Goal: Task Accomplishment & Management: Use online tool/utility

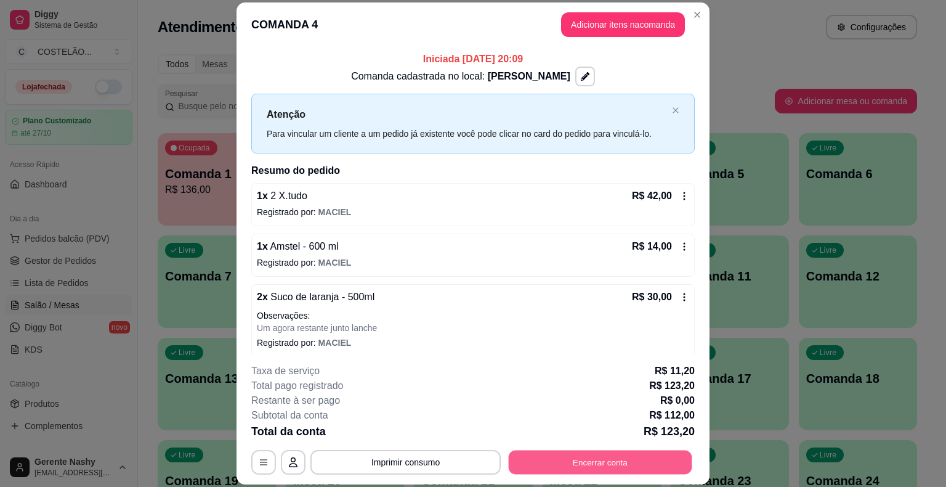
click at [551, 459] on button "Encerrar conta" at bounding box center [601, 462] width 184 height 24
click at [432, 464] on button "Imprimir consumo" at bounding box center [406, 462] width 185 height 24
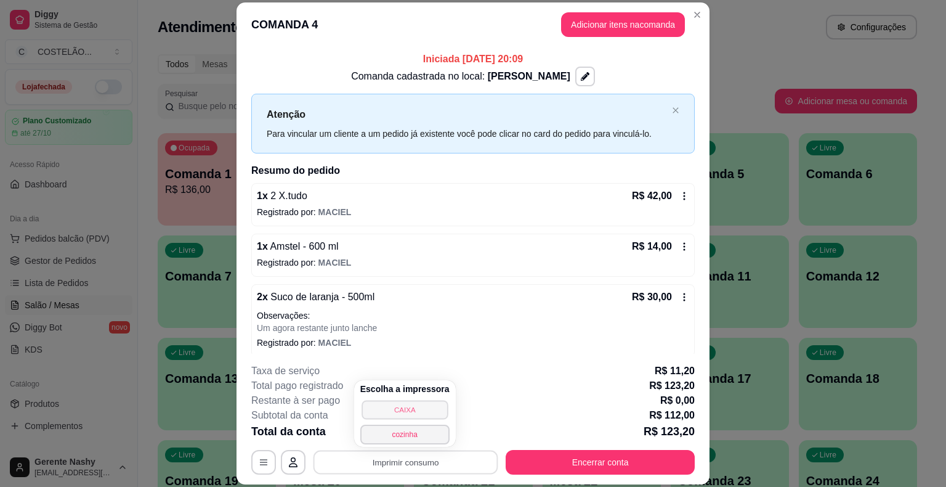
click at [415, 410] on button "CAIXA" at bounding box center [405, 409] width 86 height 19
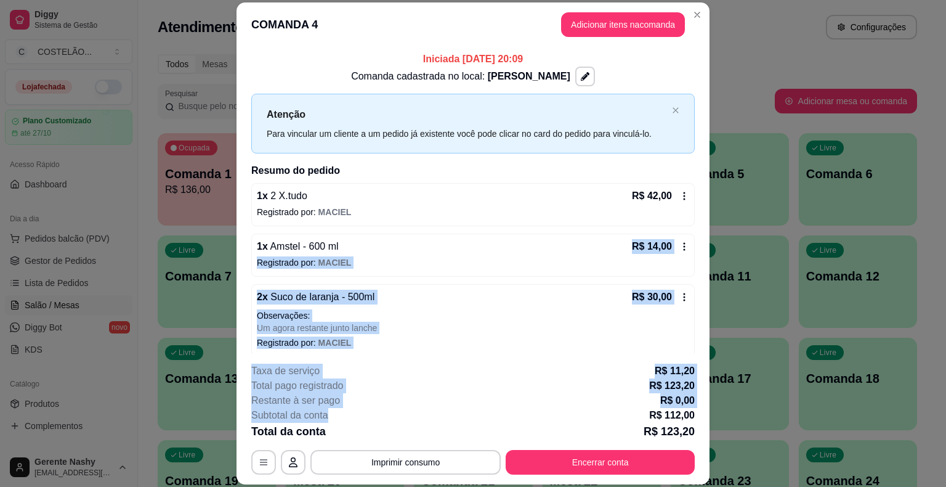
drag, startPoint x: 415, startPoint y: 410, endPoint x: 674, endPoint y: 201, distance: 332.9
click at [674, 201] on section "**********" at bounding box center [473, 243] width 473 height 482
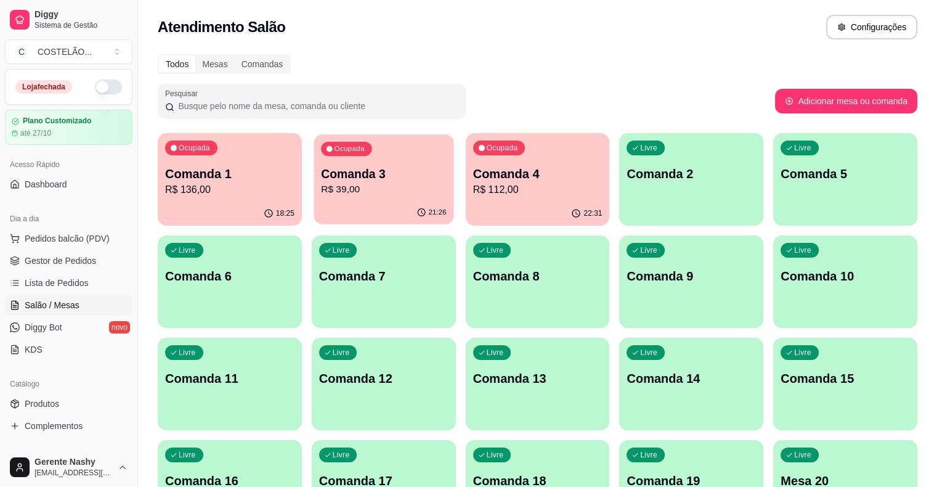
click at [321, 189] on p "R$ 39,00" at bounding box center [384, 189] width 126 height 14
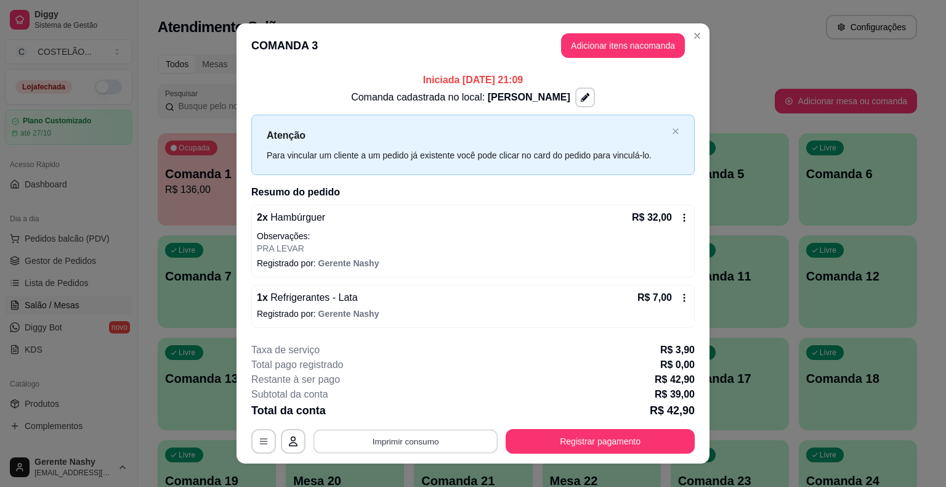
click at [393, 437] on button "Imprimir consumo" at bounding box center [406, 441] width 185 height 24
click at [724, 97] on div "**********" at bounding box center [473, 243] width 946 height 487
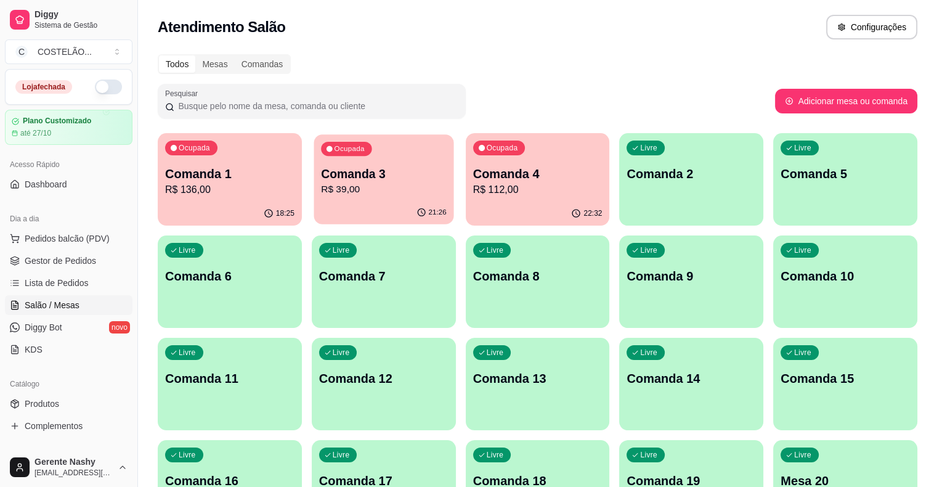
click at [321, 169] on p "Comanda 3" at bounding box center [384, 174] width 126 height 17
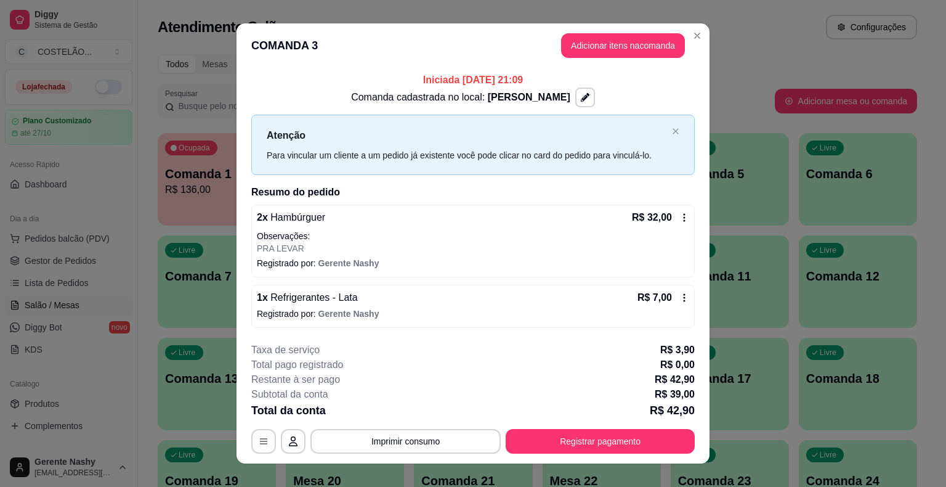
click at [679, 214] on icon at bounding box center [684, 218] width 10 height 10
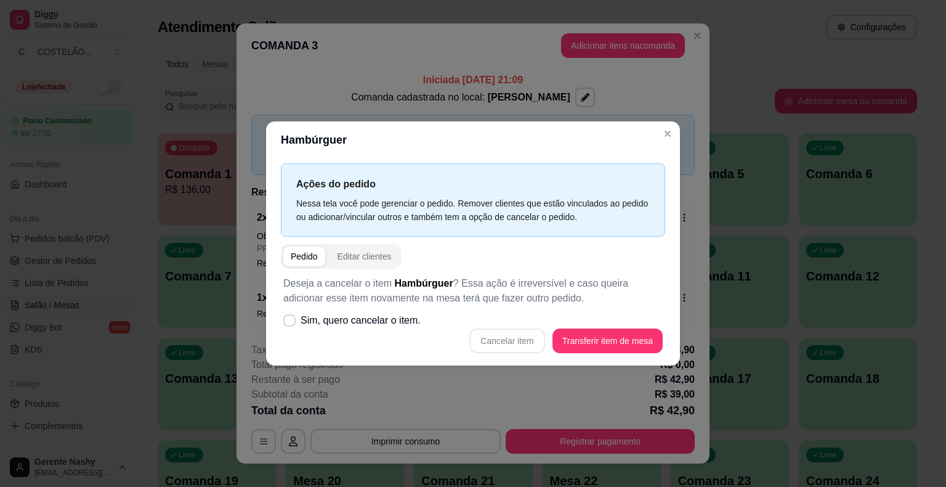
click at [567, 306] on div "Deseja a cancelar o item Hambúrguer ? Essa ação é irreversível e caso queira ad…" at bounding box center [473, 315] width 384 height 92
click at [291, 315] on span at bounding box center [290, 321] width 12 height 12
click at [291, 323] on input "Sim, quero cancelar o item." at bounding box center [287, 327] width 8 height 8
checkbox input "true"
click at [516, 336] on button "Cancelar item" at bounding box center [507, 341] width 73 height 24
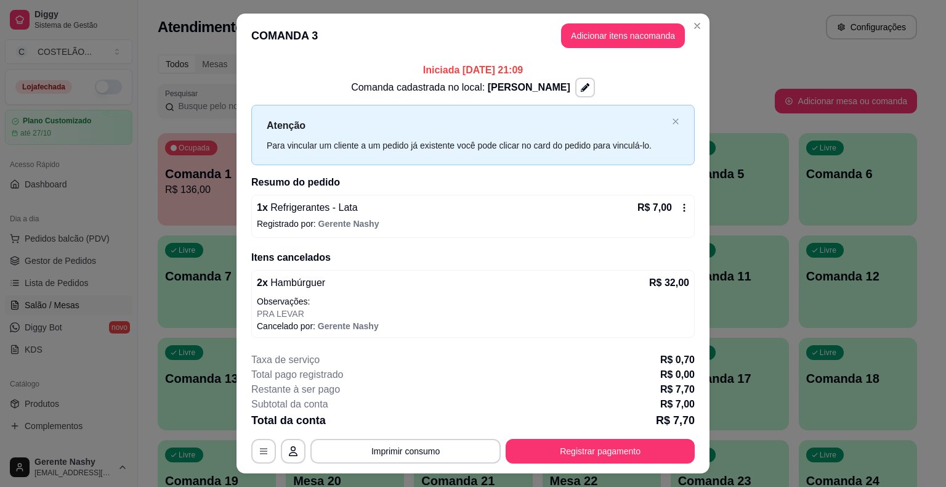
click at [683, 208] on icon at bounding box center [684, 208] width 10 height 10
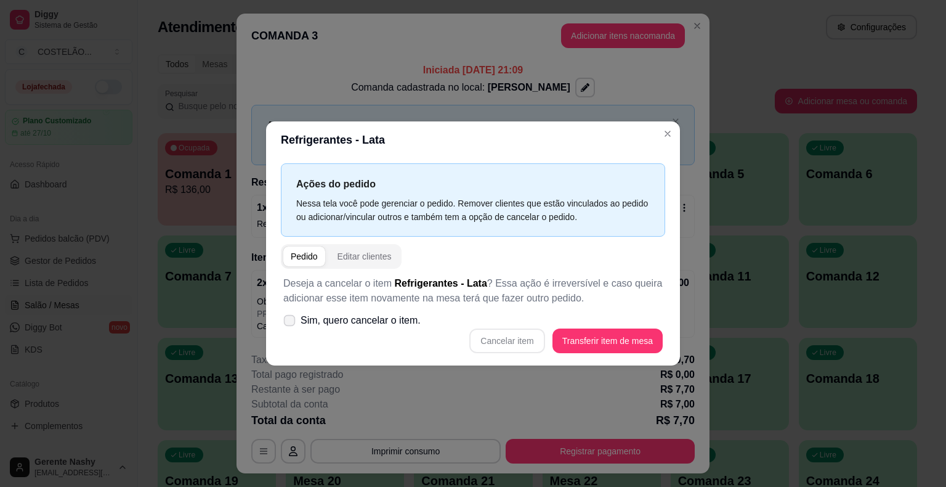
click at [286, 323] on icon at bounding box center [289, 320] width 9 height 7
click at [286, 324] on input "Sim, quero cancelar o item." at bounding box center [287, 327] width 8 height 8
checkbox input "true"
click at [517, 330] on button "Cancelar item" at bounding box center [507, 341] width 73 height 24
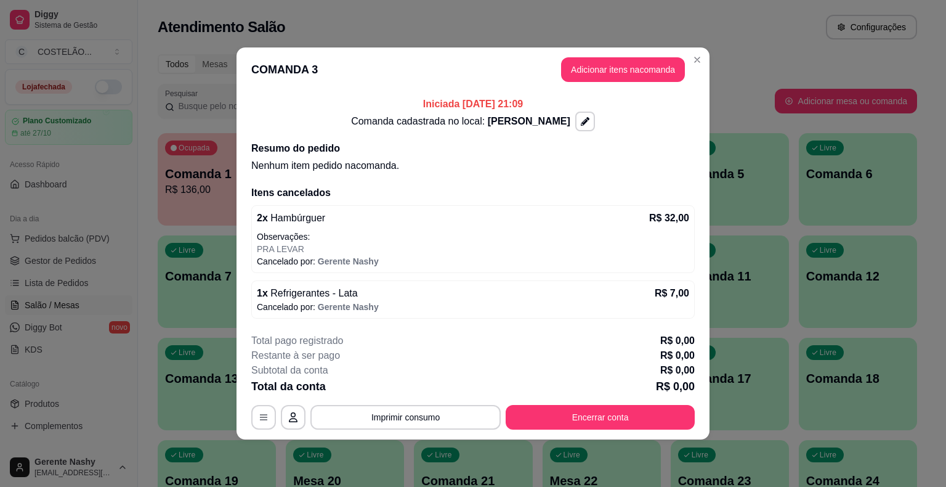
click at [705, 112] on div "Iniciada [DATE] 21:09 Comanda cadastrada no local: [PERSON_NAME] do pedido Nenh…" at bounding box center [473, 208] width 473 height 232
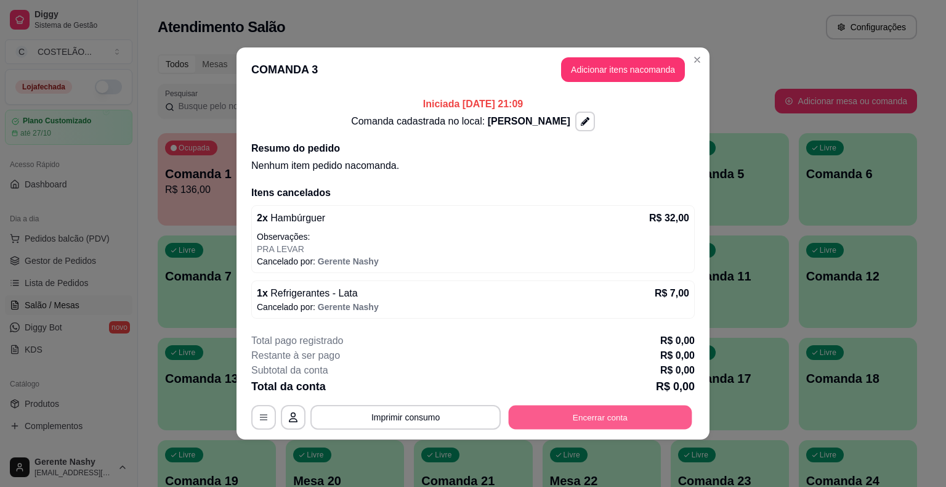
click at [613, 415] on button "Encerrar conta" at bounding box center [601, 417] width 184 height 24
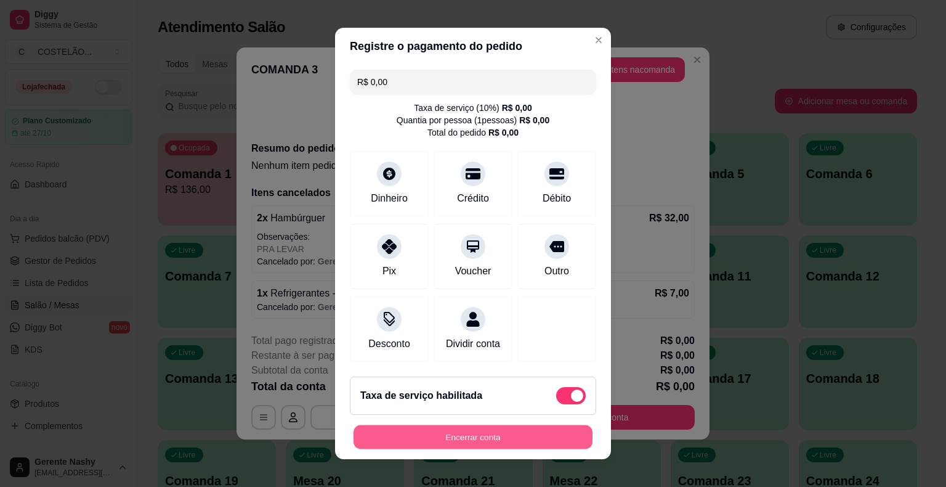
click at [461, 435] on button "Encerrar conta" at bounding box center [473, 437] width 239 height 24
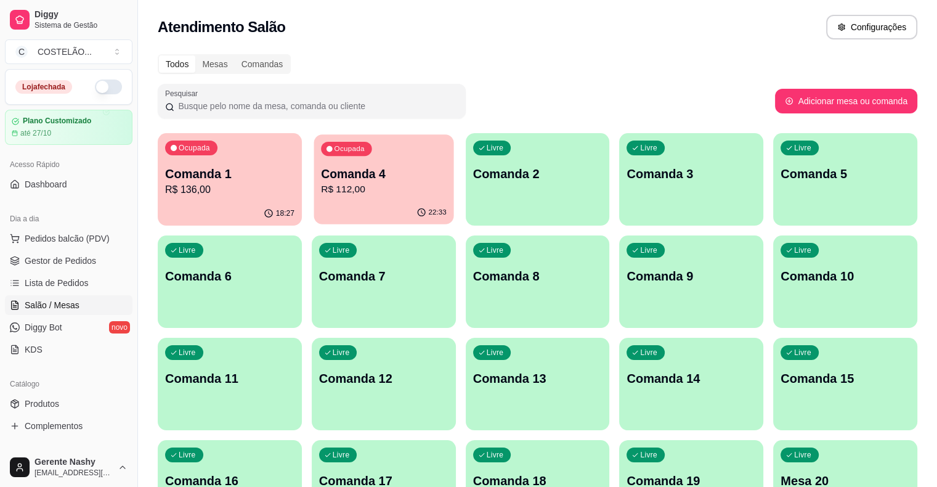
click at [394, 171] on p "Comanda 4" at bounding box center [384, 174] width 126 height 17
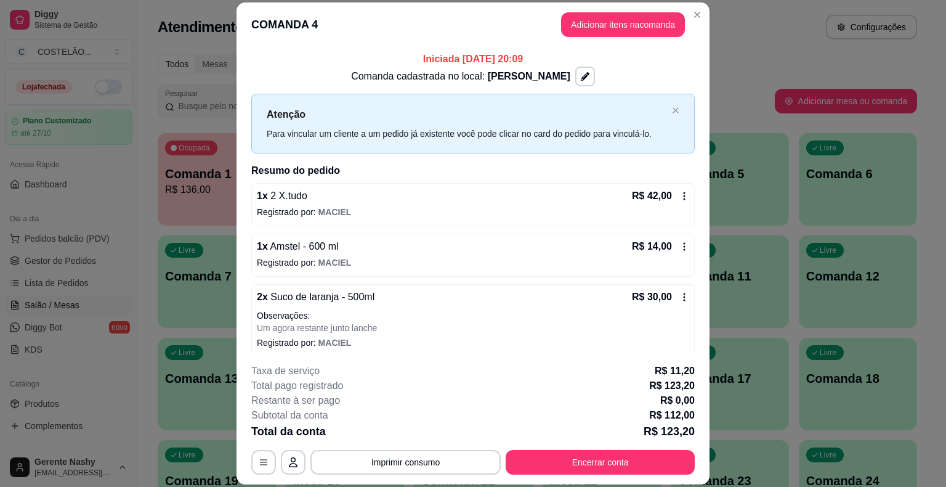
click at [662, 195] on div "R$ 42,00" at bounding box center [660, 195] width 57 height 15
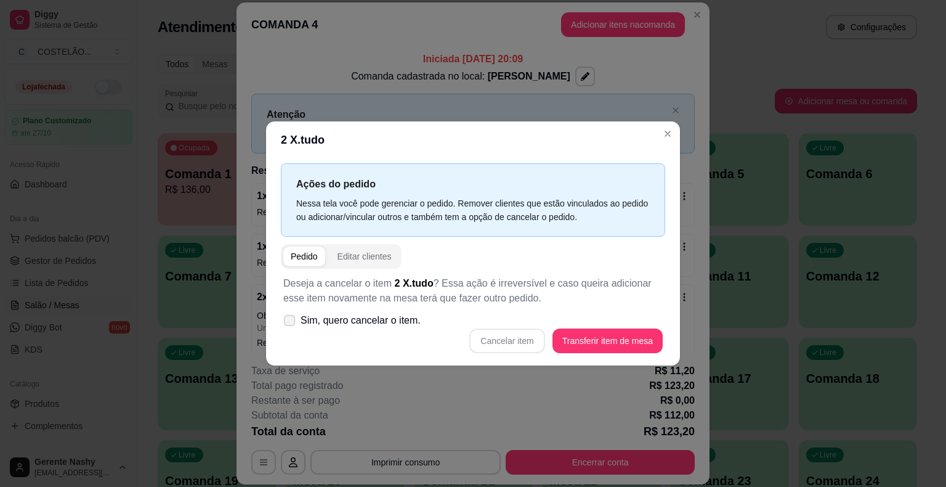
click at [290, 319] on icon at bounding box center [289, 320] width 9 height 7
click at [290, 323] on input "Sim, quero cancelar o item." at bounding box center [287, 327] width 8 height 8
checkbox input "true"
click at [532, 343] on button "Cancelar item" at bounding box center [506, 340] width 75 height 25
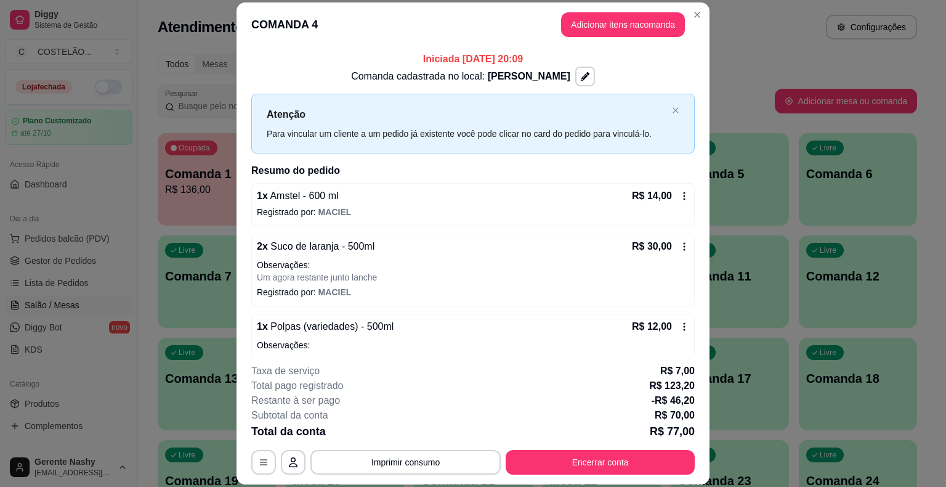
click at [679, 193] on icon at bounding box center [684, 196] width 10 height 10
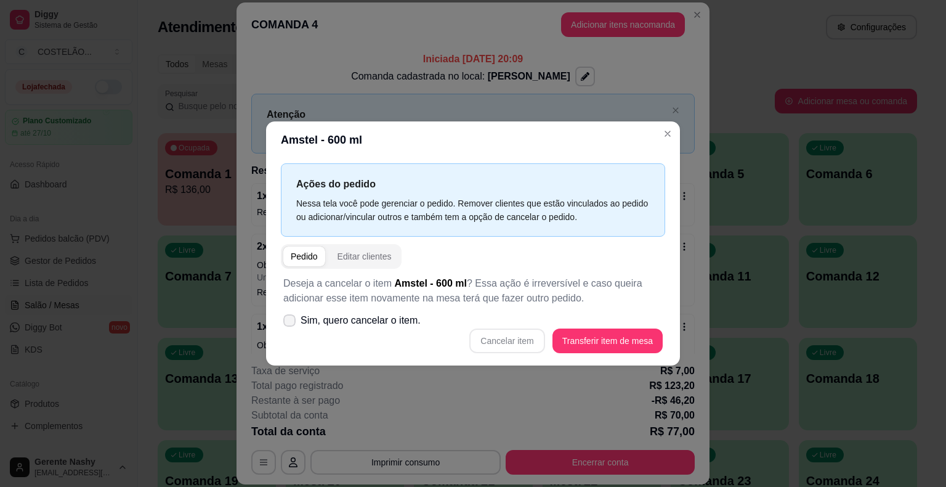
click at [287, 319] on icon at bounding box center [290, 320] width 10 height 7
click at [287, 323] on input "Sim, quero cancelar o item." at bounding box center [287, 327] width 8 height 8
checkbox input "true"
click at [519, 346] on button "Cancelar item" at bounding box center [507, 341] width 73 height 24
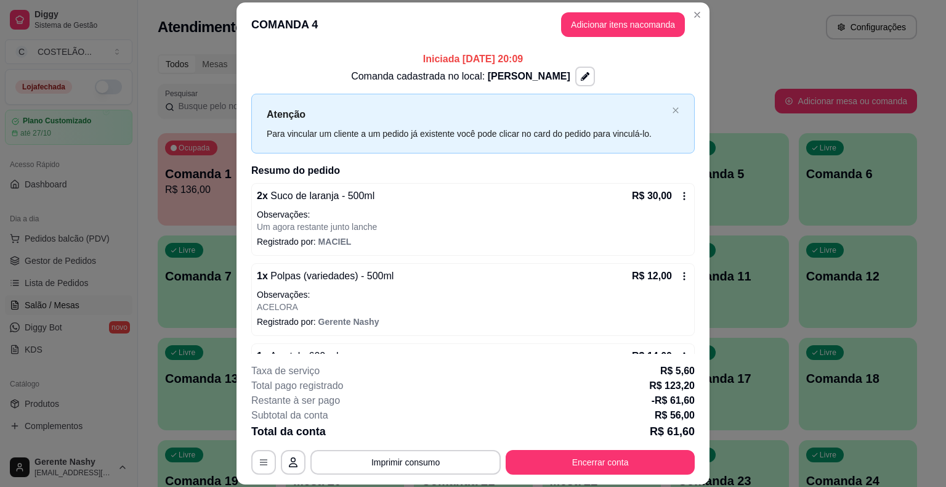
click at [679, 194] on icon at bounding box center [684, 196] width 10 height 10
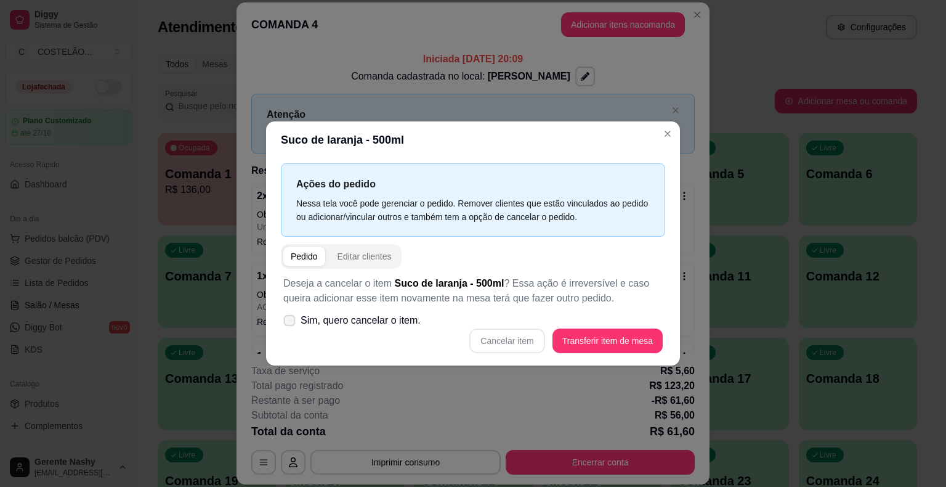
click at [289, 321] on icon at bounding box center [289, 320] width 9 height 7
click at [289, 323] on input "Sim, quero cancelar o item." at bounding box center [287, 327] width 8 height 8
checkbox input "true"
click at [498, 347] on button "Cancelar item" at bounding box center [507, 341] width 73 height 24
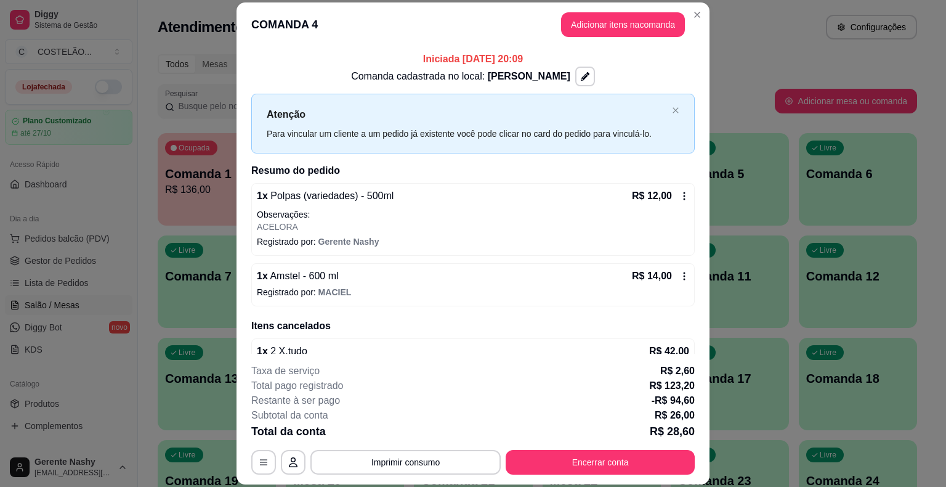
click at [675, 191] on div "1 x Polpas (variedades) - 500ml R$ 12,00 Observações: ACELORA Registrado por: G…" at bounding box center [472, 219] width 443 height 73
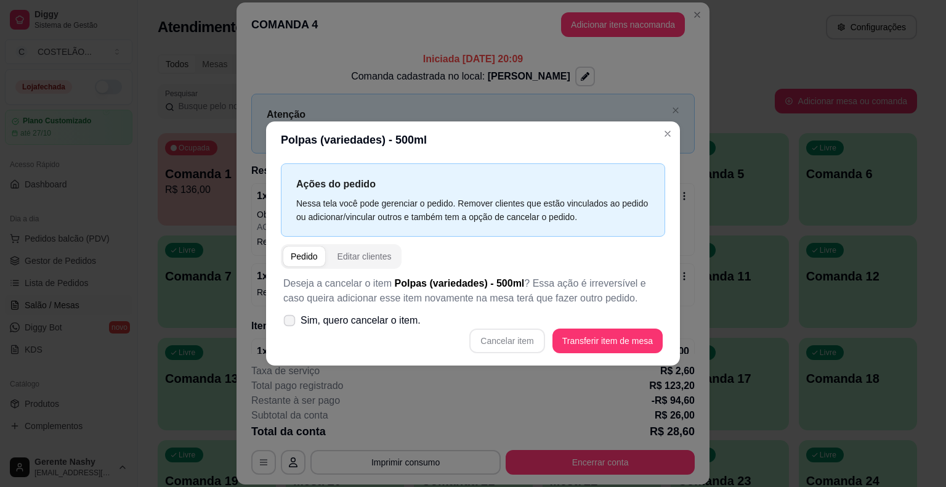
click at [283, 319] on label "Sim, quero cancelar o item." at bounding box center [351, 320] width 147 height 25
click at [283, 323] on input "Sim, quero cancelar o item." at bounding box center [287, 327] width 8 height 8
checkbox input "true"
click at [514, 339] on button "Cancelar item" at bounding box center [507, 341] width 73 height 24
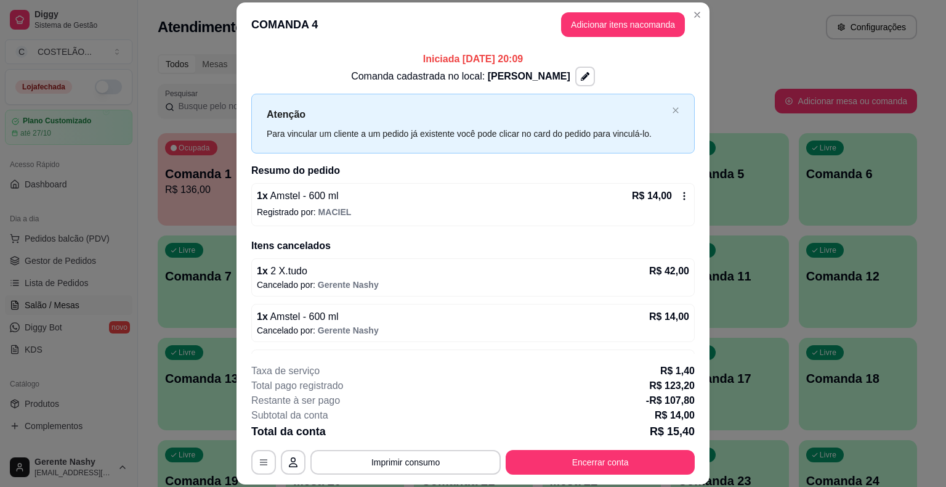
click at [679, 191] on icon at bounding box center [684, 196] width 10 height 10
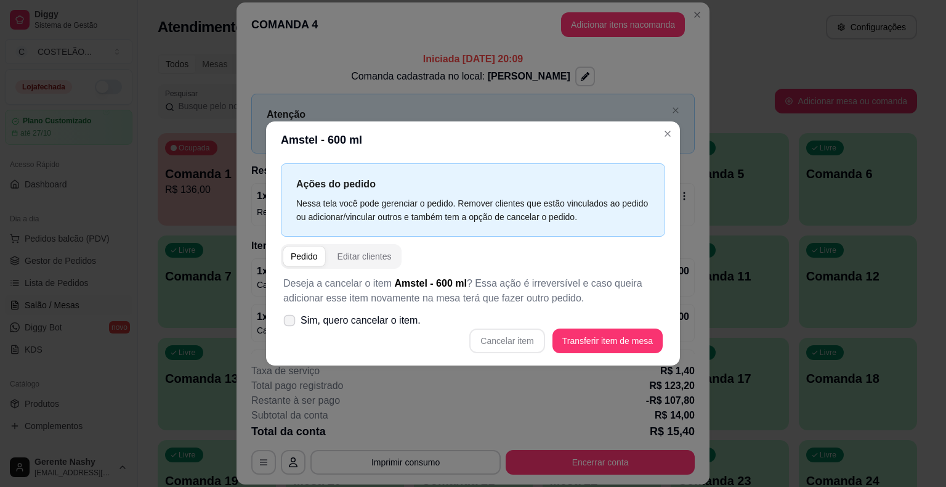
click at [286, 316] on span at bounding box center [290, 321] width 12 height 12
click at [286, 323] on input "Sim, quero cancelar o item." at bounding box center [287, 327] width 8 height 8
checkbox input "true"
click at [494, 339] on button "Cancelar item" at bounding box center [507, 341] width 73 height 24
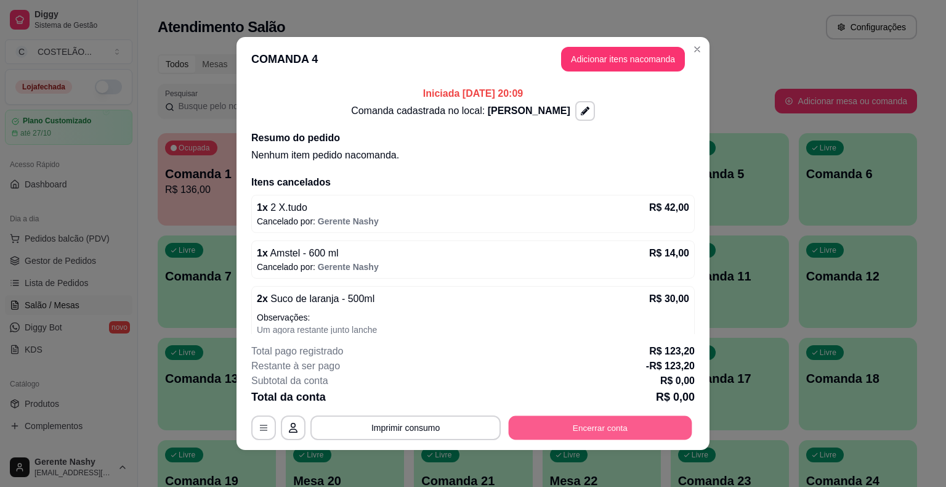
click at [586, 426] on button "Encerrar conta" at bounding box center [601, 428] width 184 height 24
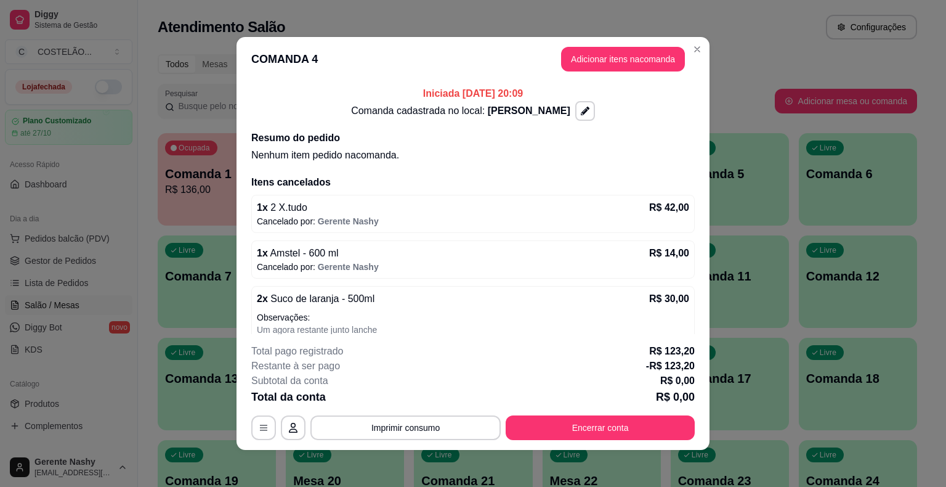
scroll to position [144, 0]
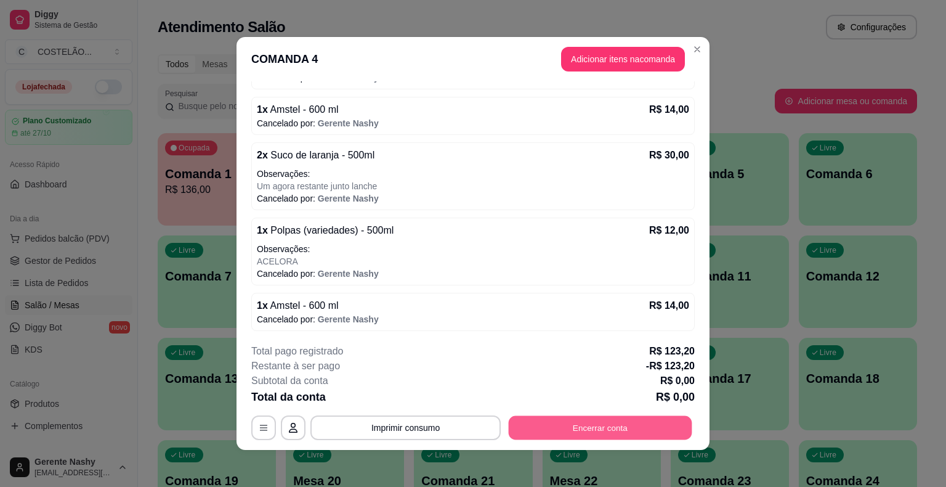
click at [639, 418] on button "Encerrar conta" at bounding box center [601, 428] width 184 height 24
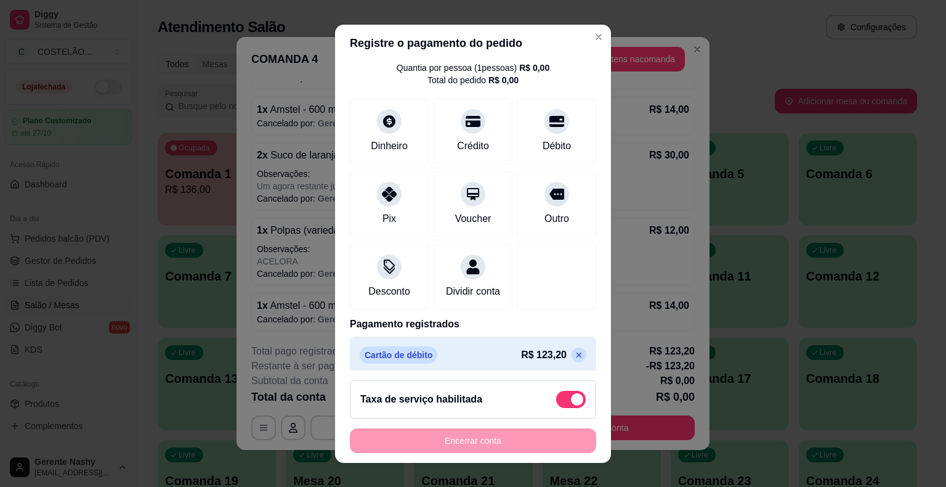
scroll to position [70, 0]
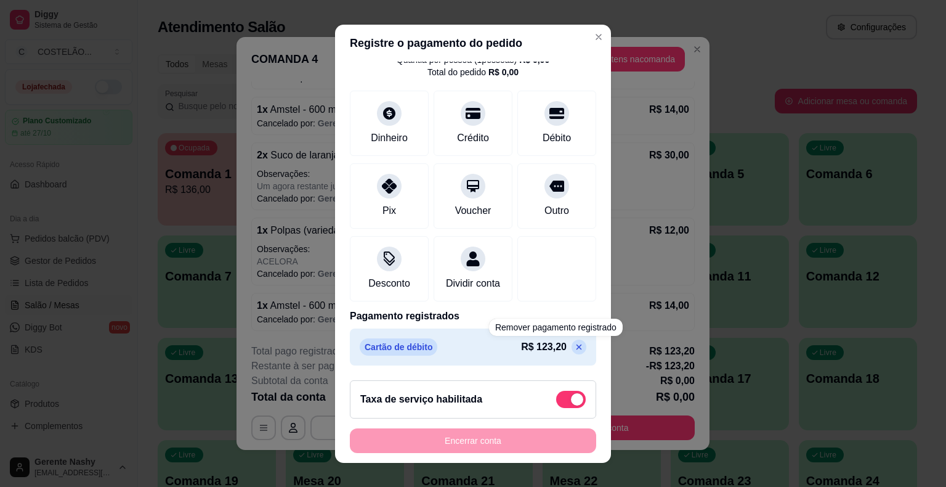
click at [574, 350] on icon at bounding box center [579, 347] width 10 height 10
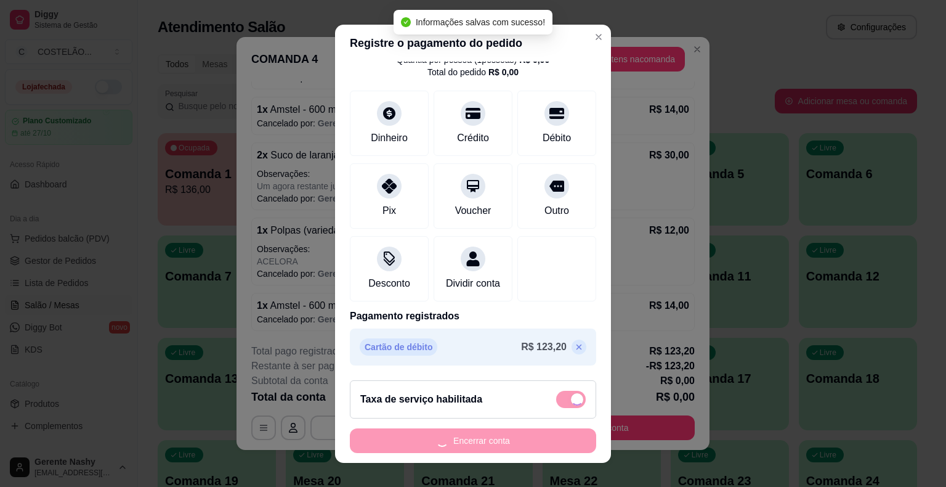
type input "R$ 0,00"
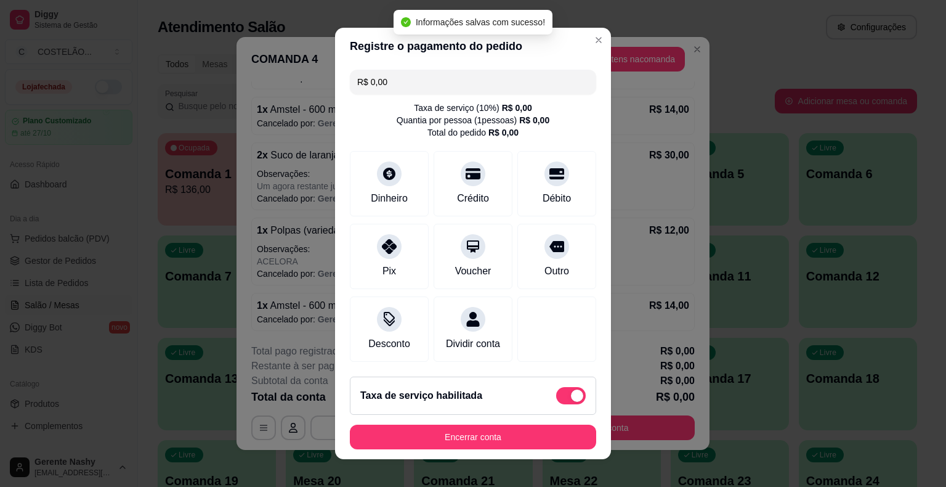
scroll to position [0, 0]
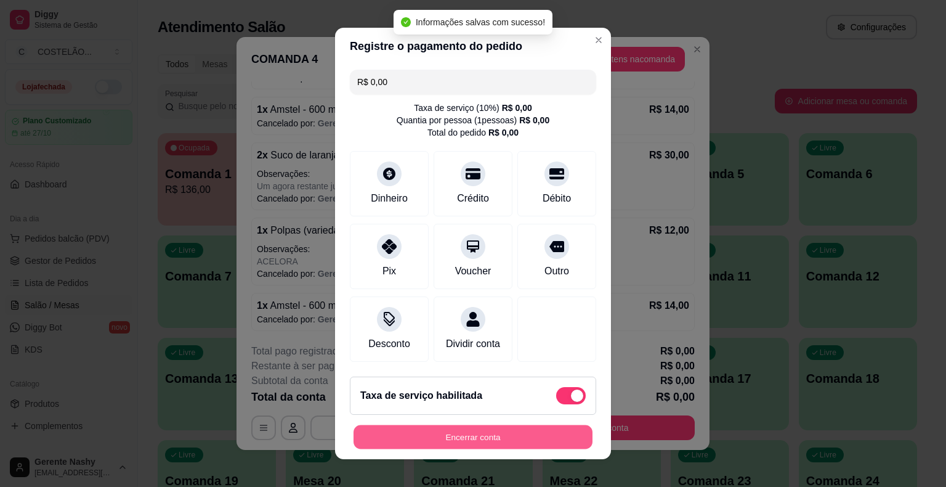
click at [509, 431] on button "Encerrar conta" at bounding box center [473, 437] width 239 height 24
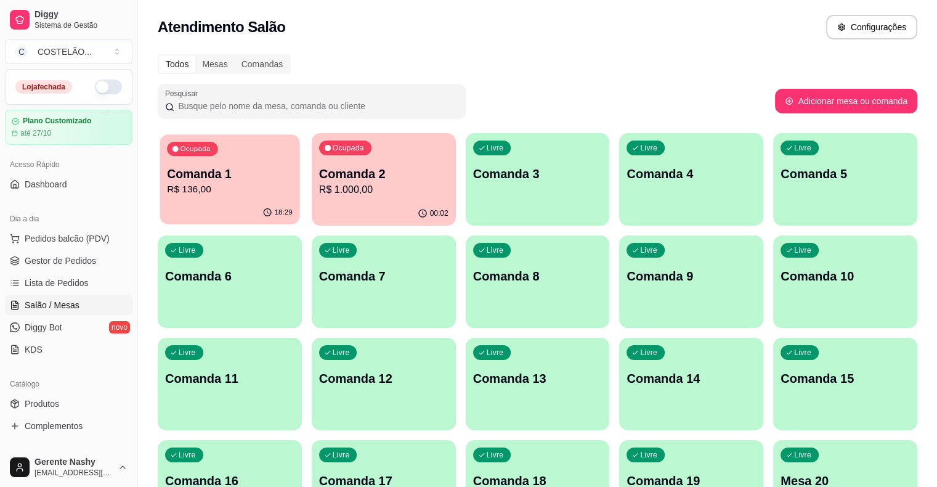
click at [203, 186] on p "R$ 136,00" at bounding box center [230, 189] width 126 height 14
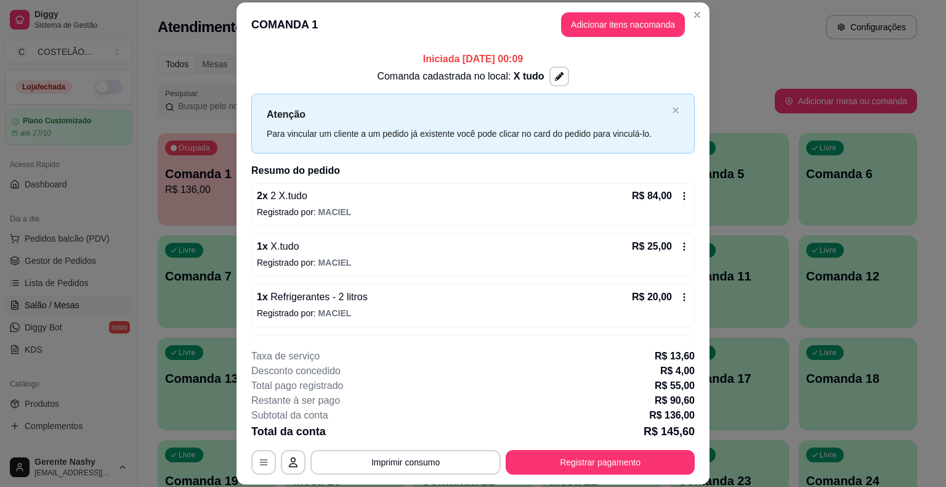
click at [668, 186] on div "2 x 2 X.tudo R$ 84,00 Registrado por: [PERSON_NAME]" at bounding box center [472, 204] width 443 height 43
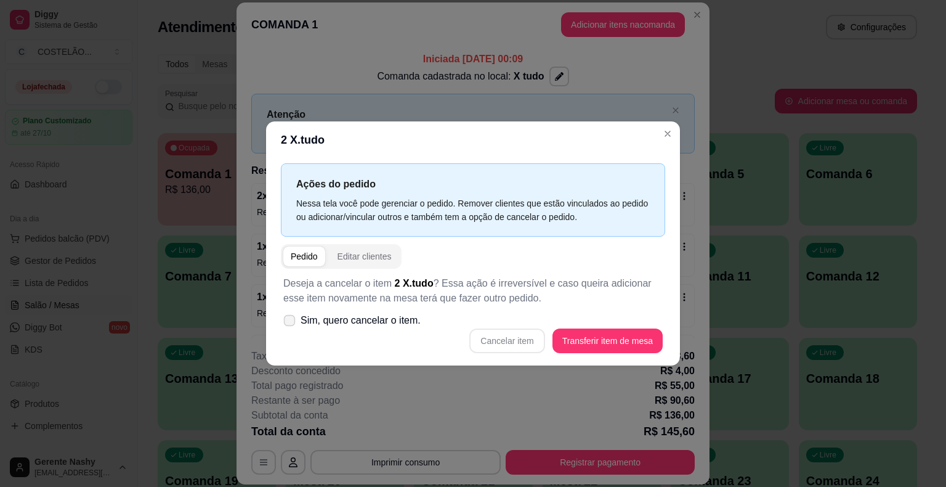
click at [288, 314] on label "Sim, quero cancelar o item." at bounding box center [351, 320] width 147 height 25
click at [288, 323] on input "Sim, quero cancelar o item." at bounding box center [287, 327] width 8 height 8
checkbox input "true"
click at [516, 336] on button "Cancelar item" at bounding box center [506, 340] width 75 height 25
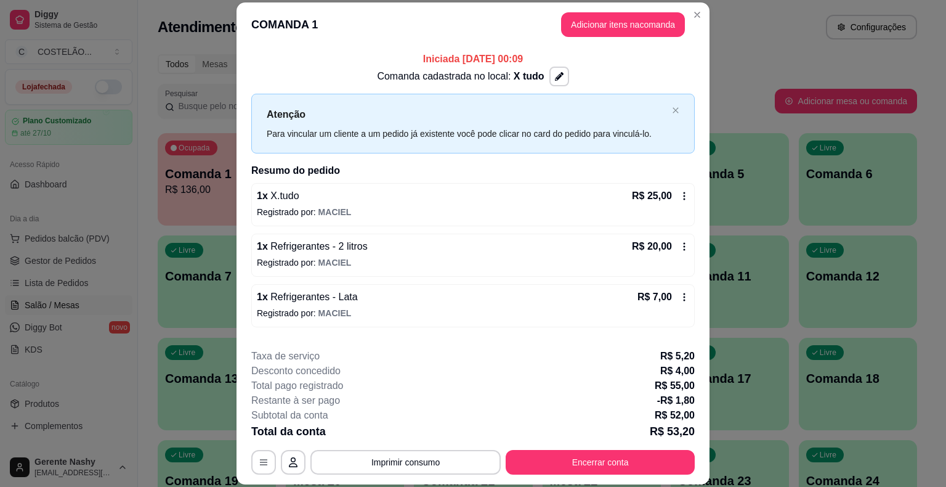
click at [679, 193] on icon at bounding box center [684, 196] width 10 height 10
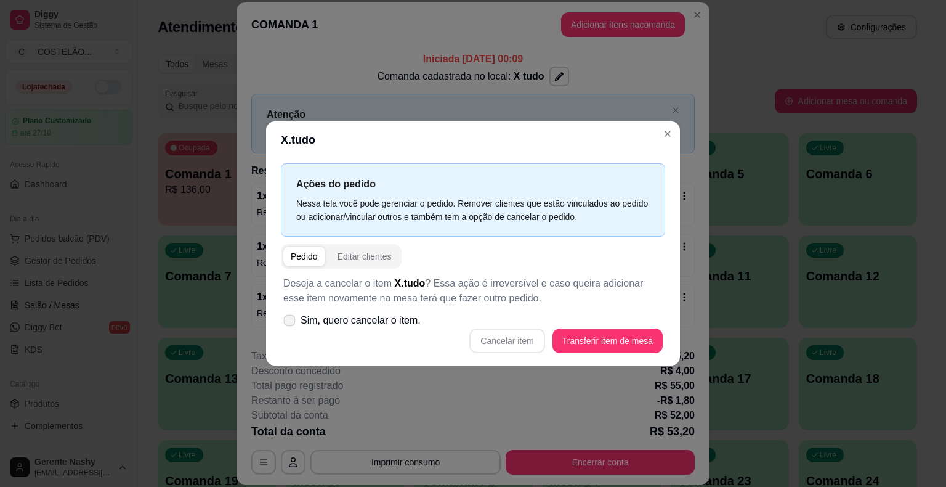
click at [287, 322] on icon at bounding box center [289, 320] width 9 height 7
click at [287, 323] on input "Sim, quero cancelar o item." at bounding box center [287, 327] width 8 height 8
checkbox input "true"
click at [507, 336] on button "Cancelar item" at bounding box center [507, 341] width 73 height 24
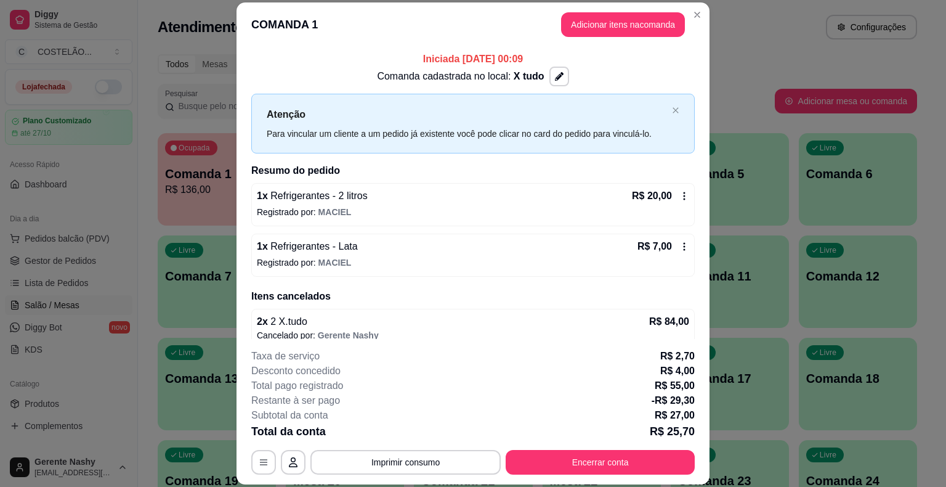
click at [679, 193] on icon at bounding box center [684, 196] width 10 height 10
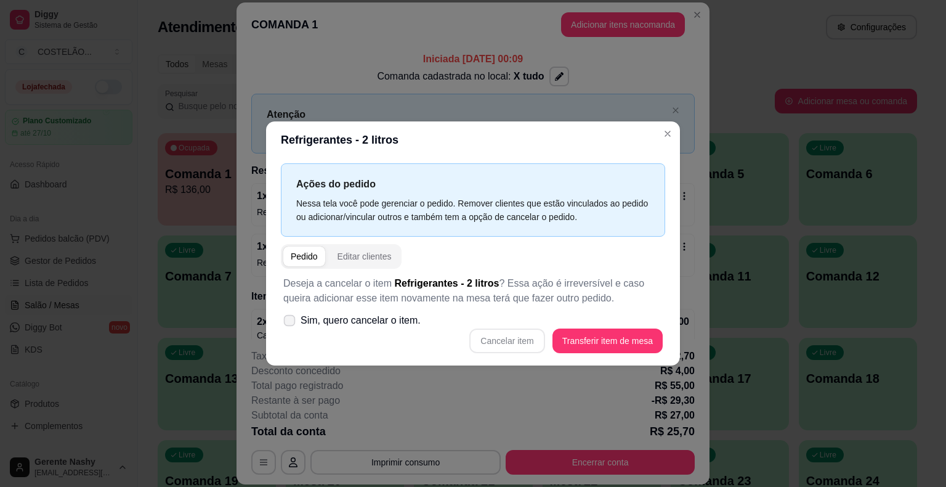
click at [290, 320] on icon at bounding box center [289, 320] width 9 height 7
click at [290, 323] on input "Sim, quero cancelar o item." at bounding box center [287, 327] width 8 height 8
checkbox input "true"
click at [524, 342] on button "Cancelar item" at bounding box center [507, 341] width 73 height 24
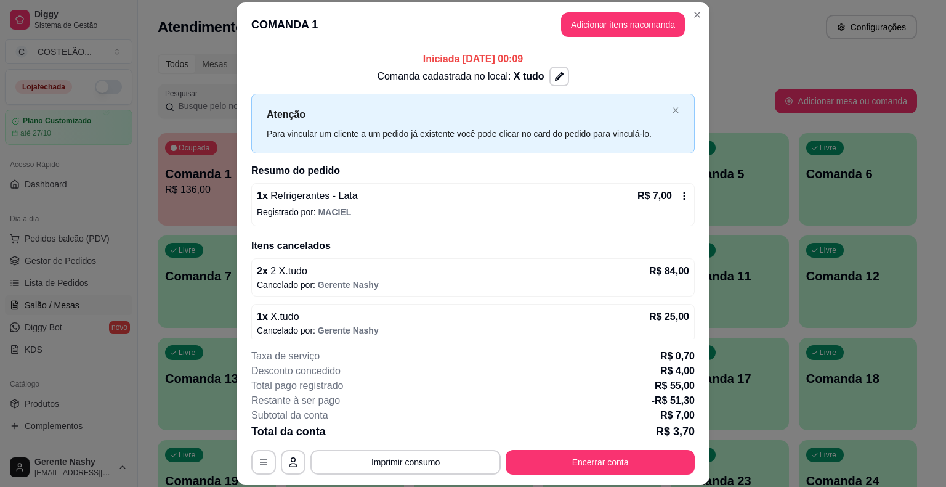
click at [679, 192] on icon at bounding box center [684, 196] width 10 height 10
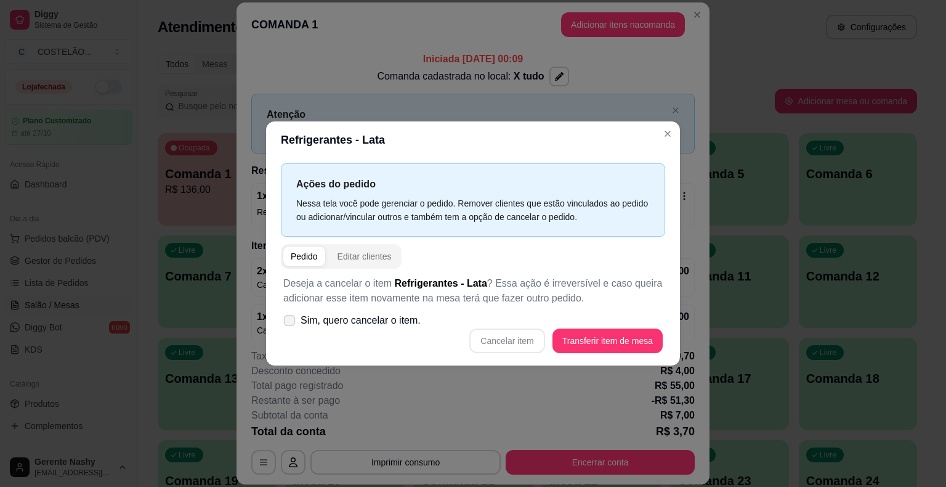
click at [289, 319] on icon at bounding box center [289, 320] width 9 height 7
click at [289, 323] on input "Sim, quero cancelar o item." at bounding box center [287, 327] width 8 height 8
checkbox input "true"
click at [498, 338] on button "Cancelar item" at bounding box center [507, 341] width 73 height 24
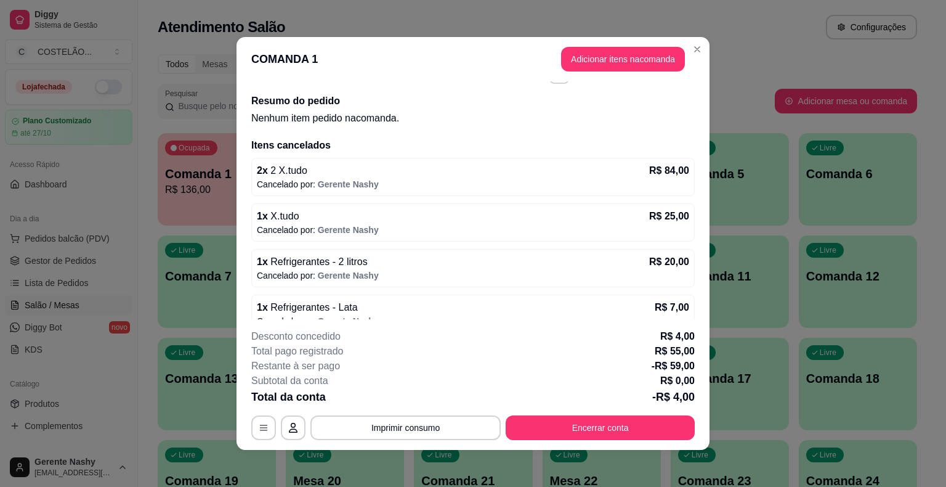
scroll to position [54, 0]
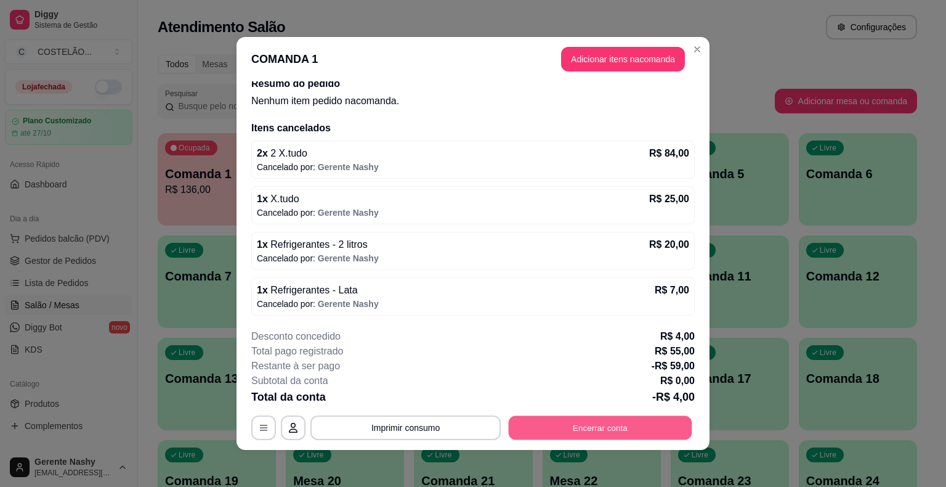
click at [604, 427] on button "Encerrar conta" at bounding box center [601, 428] width 184 height 24
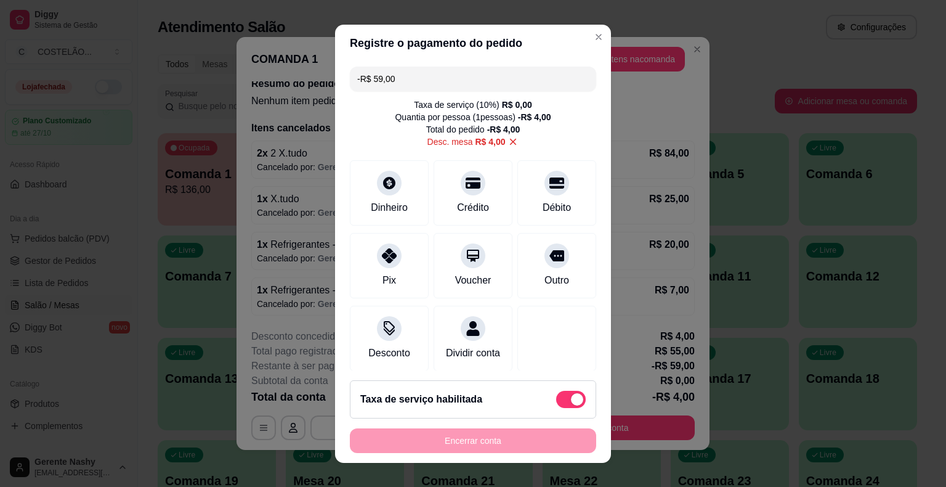
click at [508, 142] on icon at bounding box center [513, 141] width 11 height 11
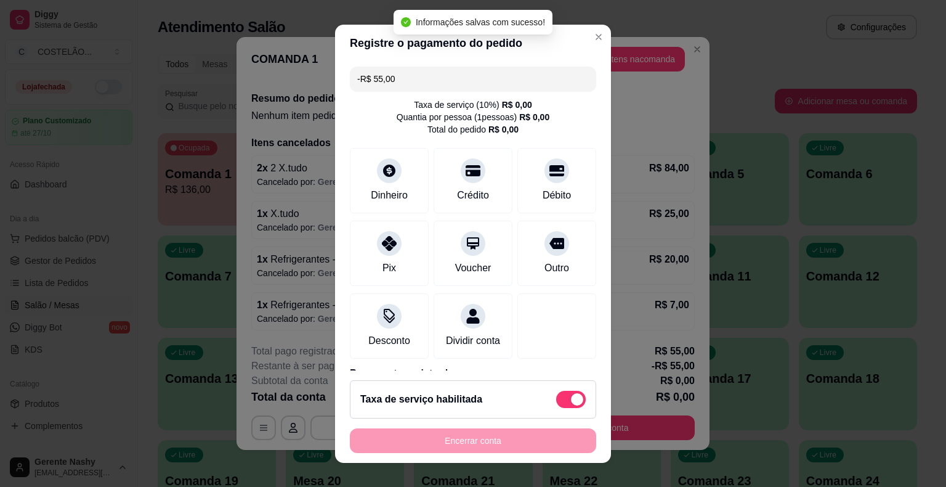
scroll to position [117, 0]
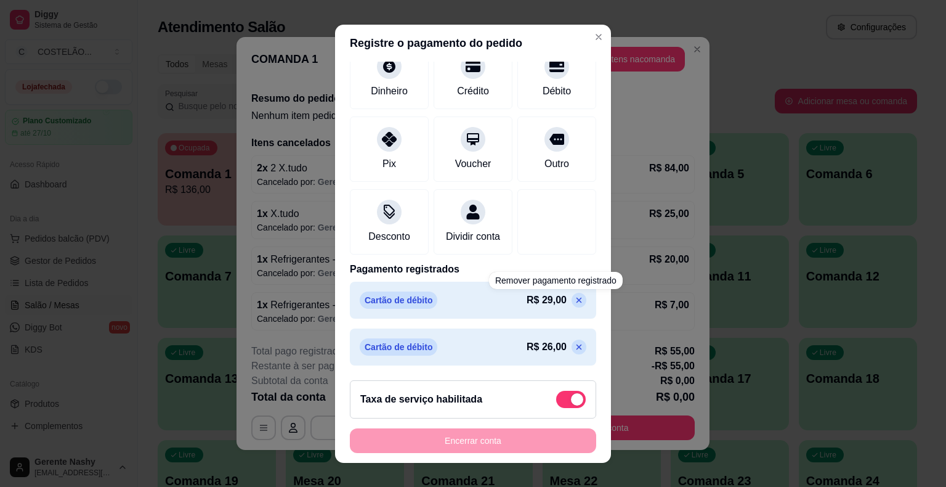
click at [574, 297] on icon at bounding box center [579, 300] width 10 height 10
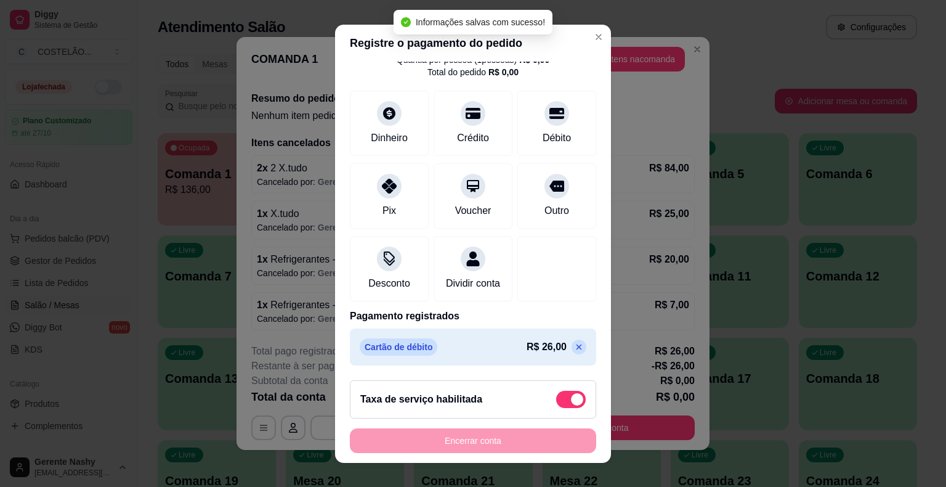
scroll to position [71, 0]
click at [577, 347] on icon at bounding box center [580, 347] width 6 height 6
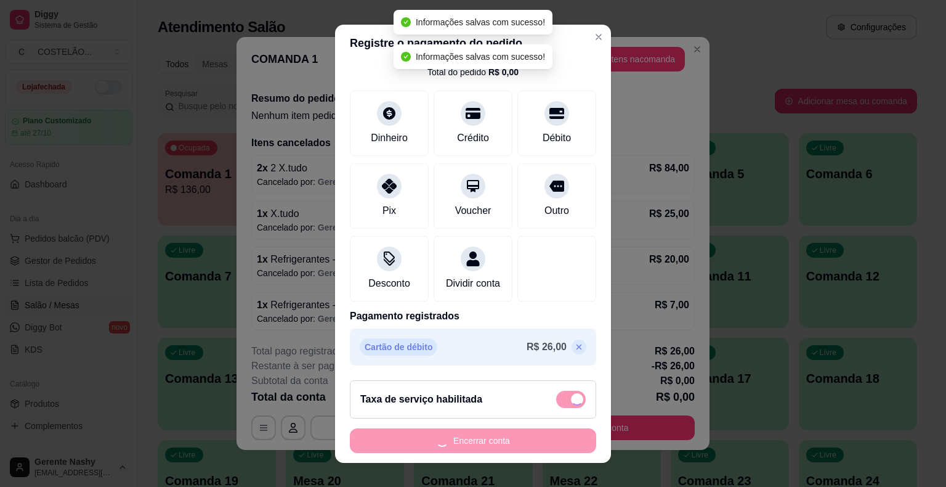
type input "R$ 0,00"
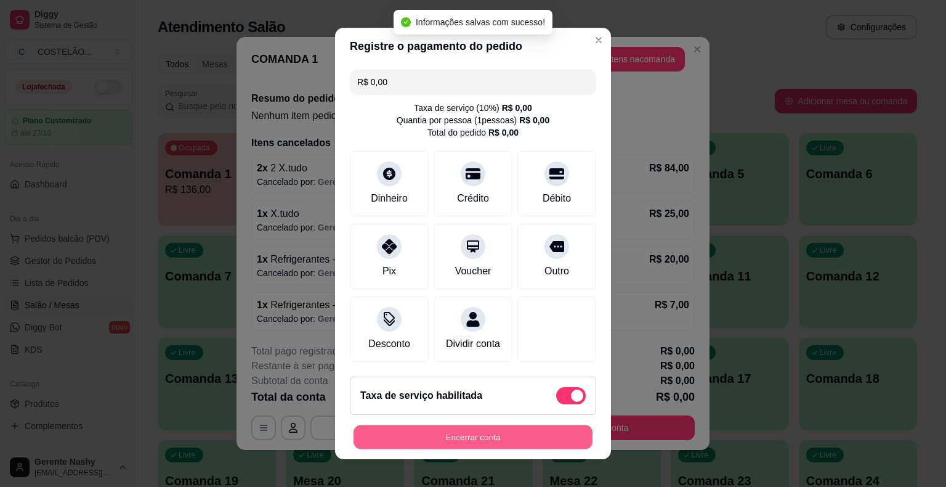
click at [477, 434] on button "Encerrar conta" at bounding box center [473, 437] width 239 height 24
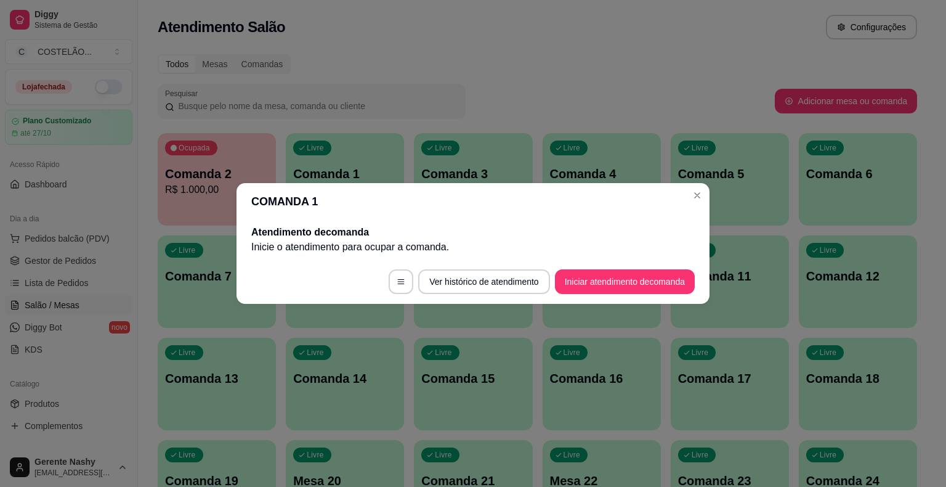
click at [698, 184] on header "COMANDA 1" at bounding box center [473, 201] width 473 height 37
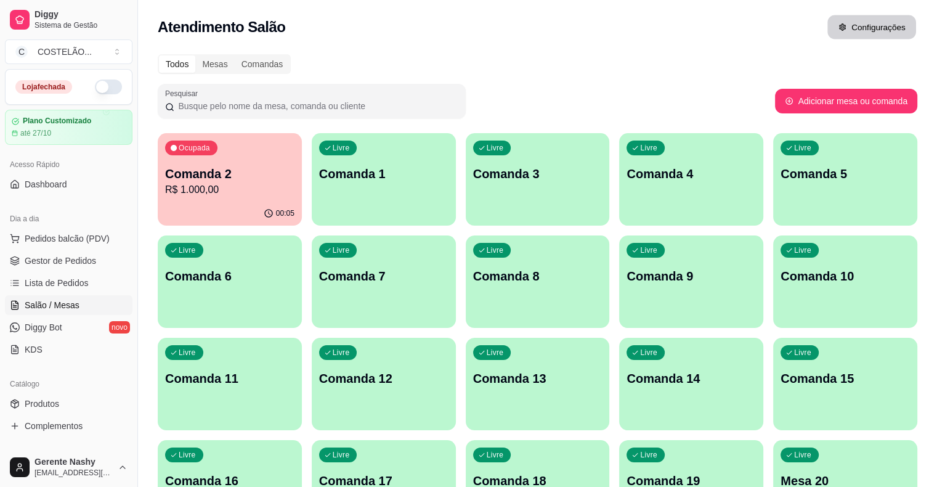
click at [896, 27] on button "Configurações" at bounding box center [871, 27] width 89 height 24
click at [185, 185] on p "R$ 1.000,00" at bounding box center [230, 189] width 126 height 14
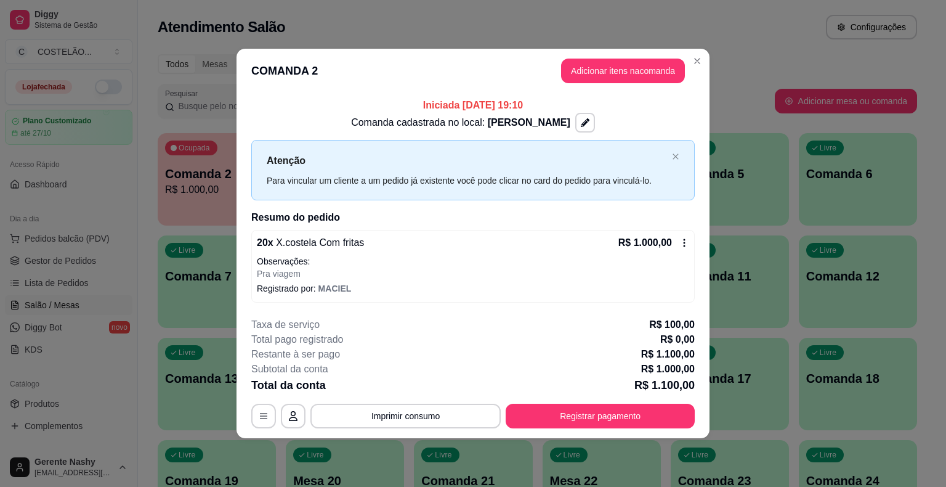
click at [682, 243] on icon at bounding box center [684, 243] width 10 height 10
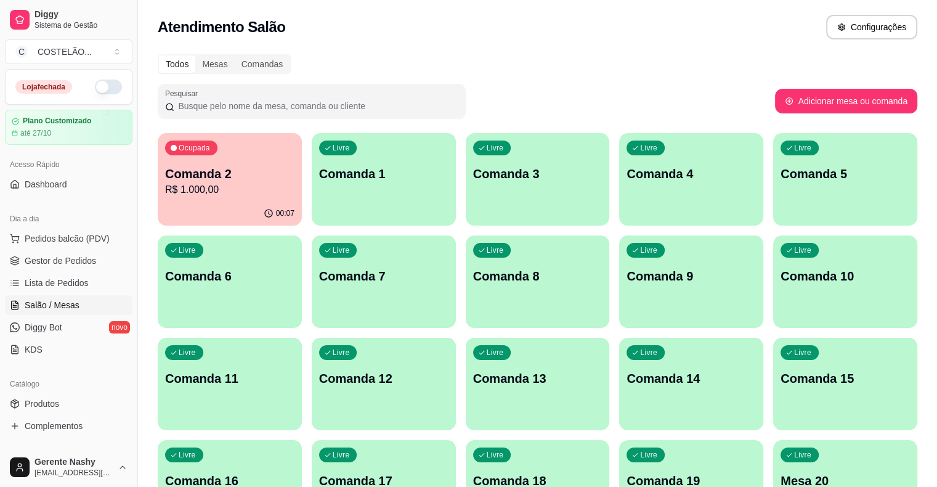
click at [234, 182] on p "R$ 1.000,00" at bounding box center [229, 189] width 129 height 15
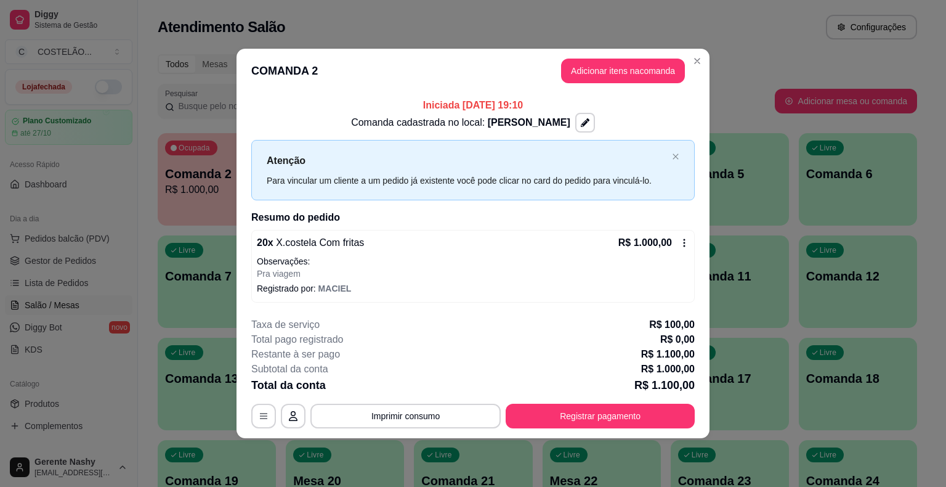
click at [682, 236] on div "R$ 1.000,00" at bounding box center [653, 242] width 71 height 15
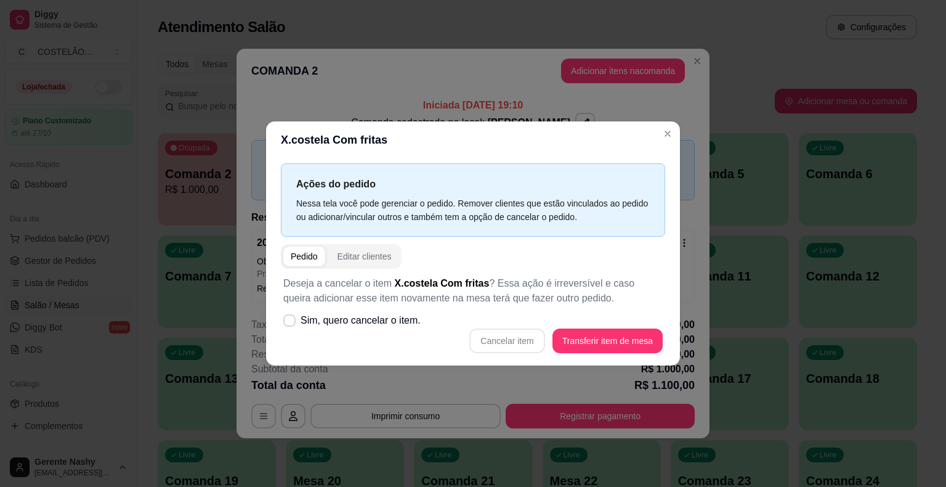
click at [523, 336] on div "Cancelar item Transferir item de mesa" at bounding box center [472, 340] width 379 height 25
click at [293, 320] on icon at bounding box center [289, 320] width 9 height 7
click at [291, 323] on input "Sim, quero cancelar o item." at bounding box center [287, 327] width 8 height 8
checkbox input "true"
click at [495, 344] on button "Cancelar item" at bounding box center [507, 341] width 73 height 24
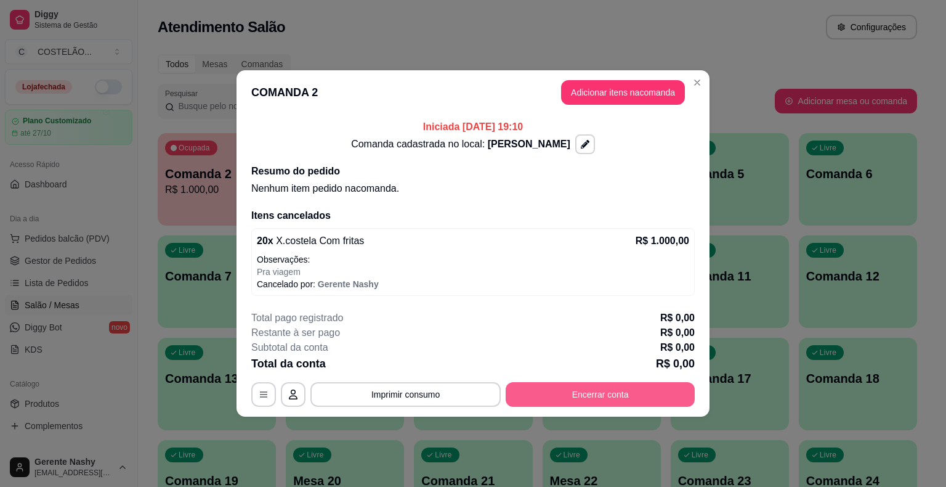
click at [576, 399] on button "Encerrar conta" at bounding box center [600, 394] width 189 height 25
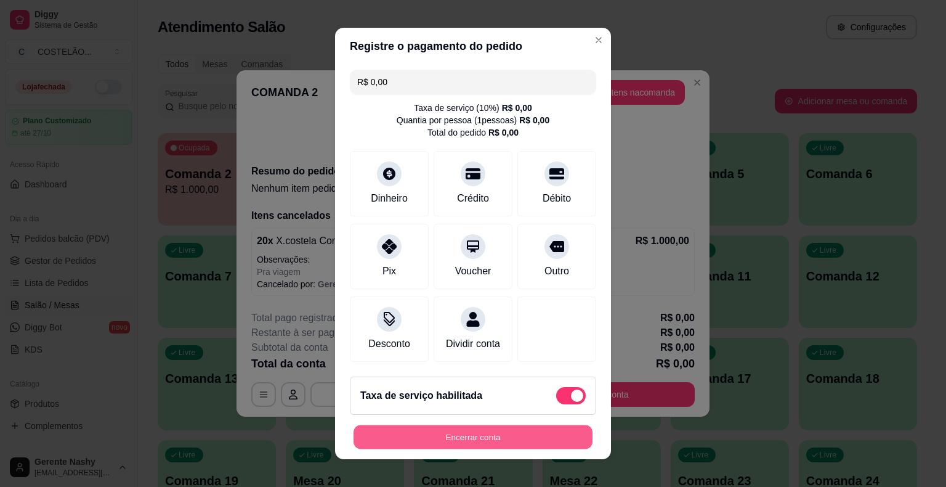
click at [501, 437] on button "Encerrar conta" at bounding box center [473, 437] width 239 height 24
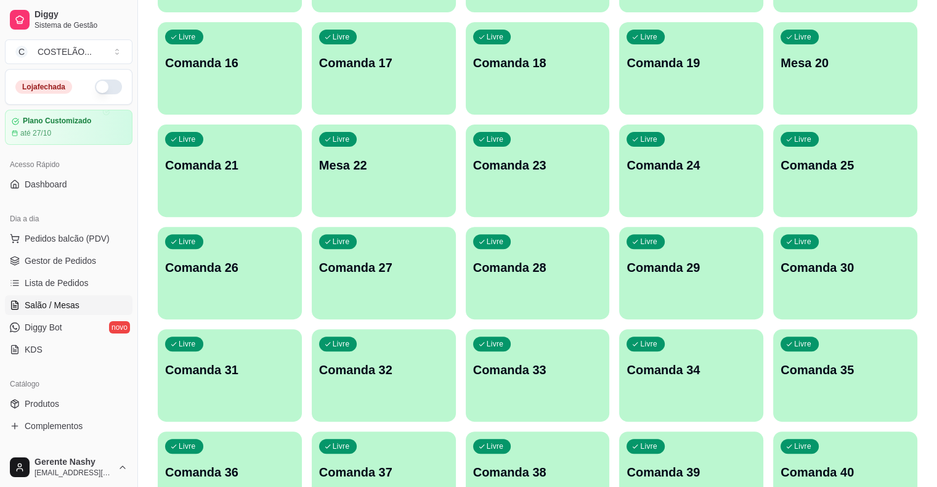
scroll to position [466, 0]
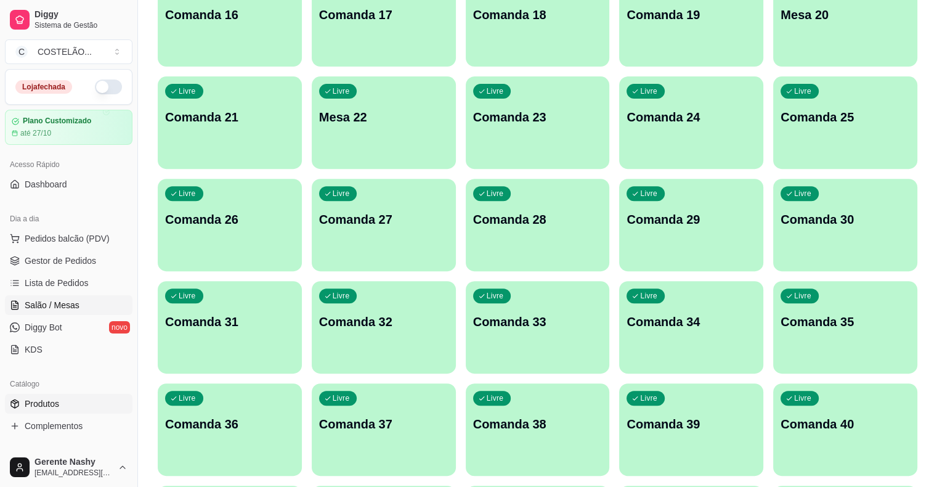
click at [43, 401] on span "Produtos" at bounding box center [42, 403] width 34 height 12
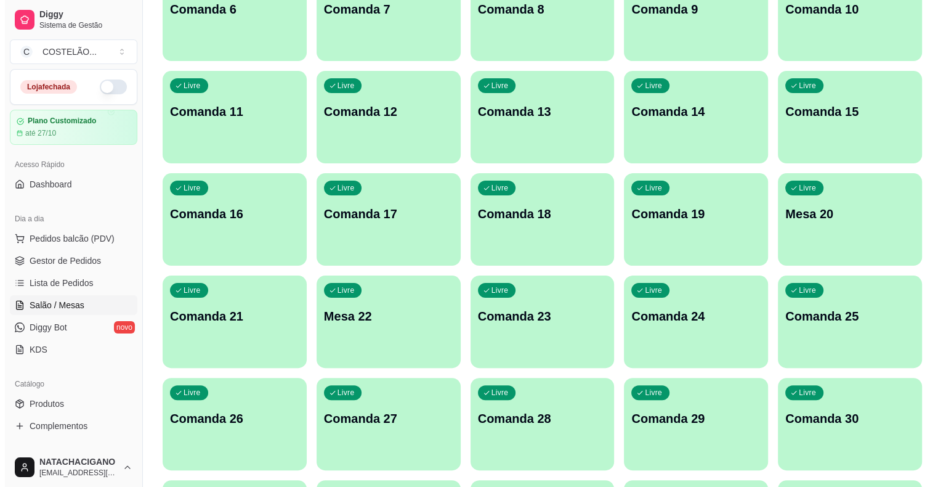
scroll to position [275, 0]
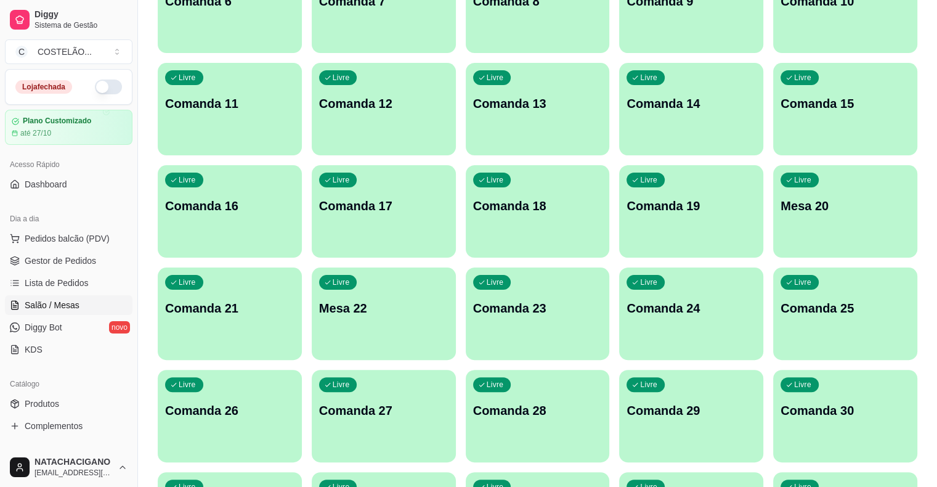
click at [773, 215] on div "Livre Mesa 20" at bounding box center [845, 204] width 144 height 78
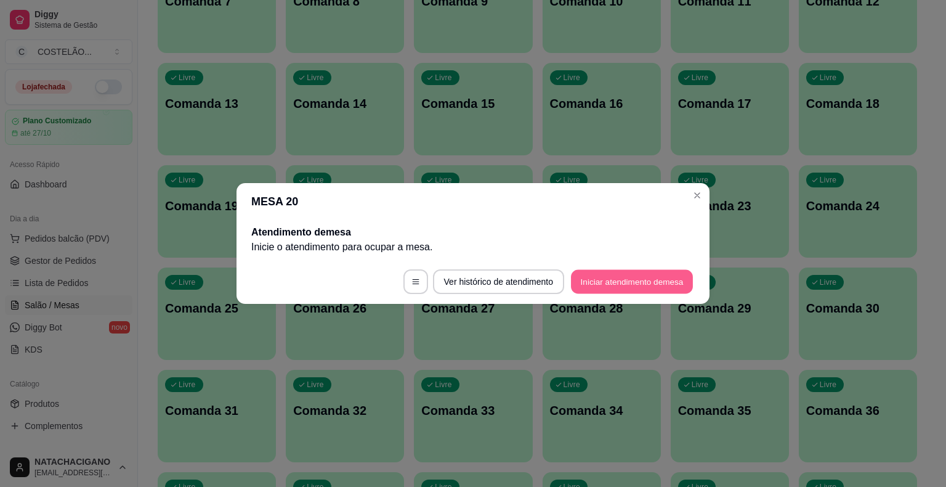
click at [622, 282] on button "Iniciar atendimento de mesa" at bounding box center [632, 282] width 122 height 24
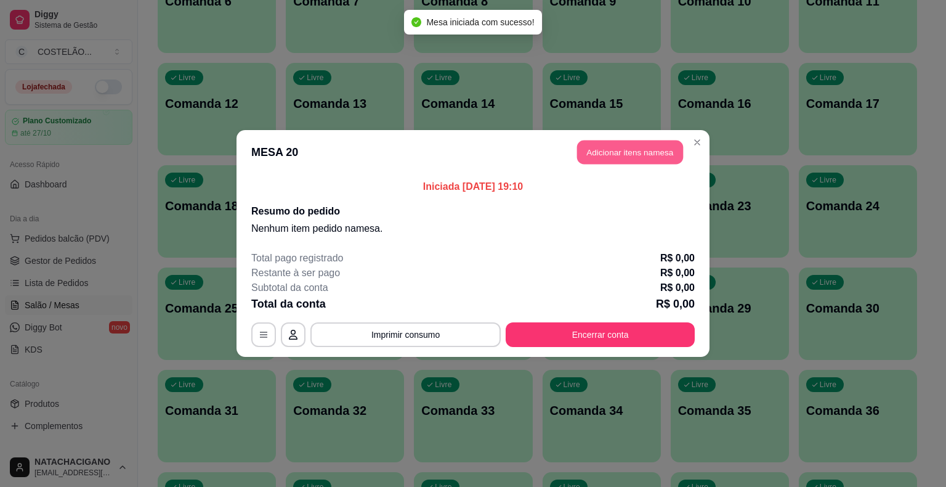
click at [636, 149] on button "Adicionar itens na mesa" at bounding box center [630, 152] width 106 height 24
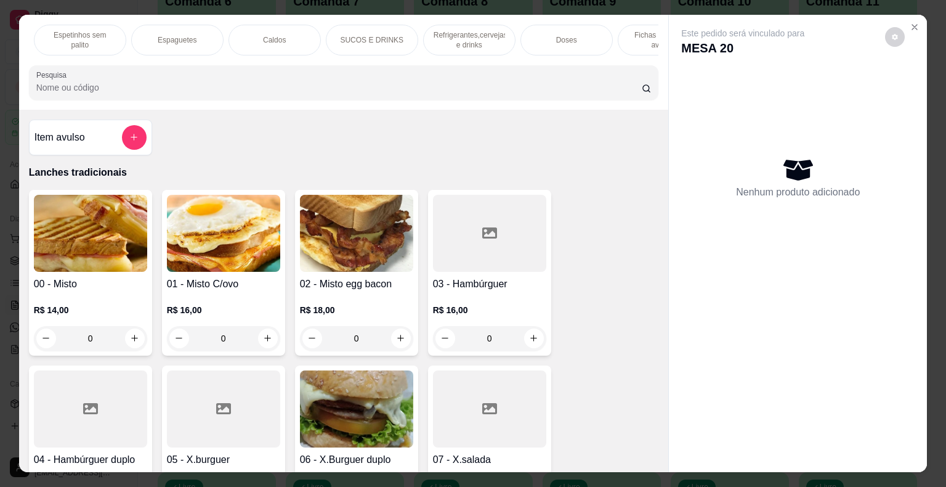
scroll to position [0, 922]
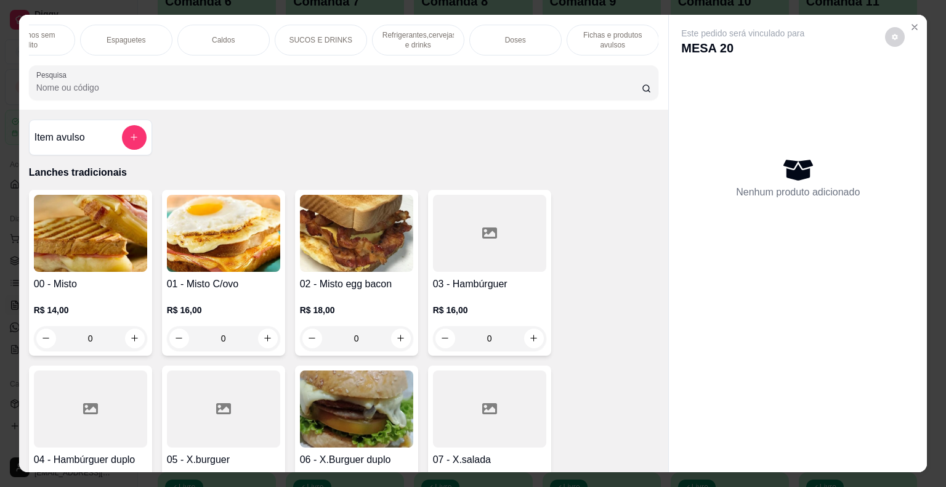
click at [578, 38] on p "Fichas e produtos avulsos" at bounding box center [612, 40] width 71 height 20
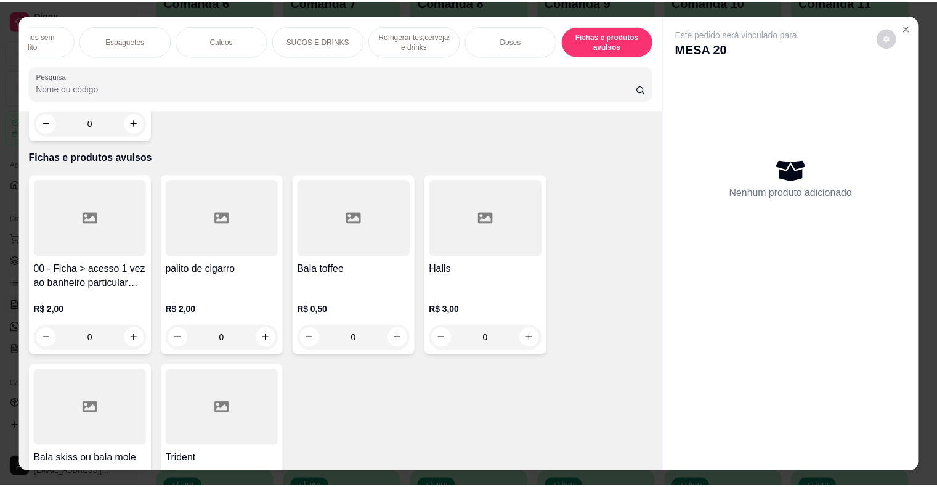
scroll to position [30, 0]
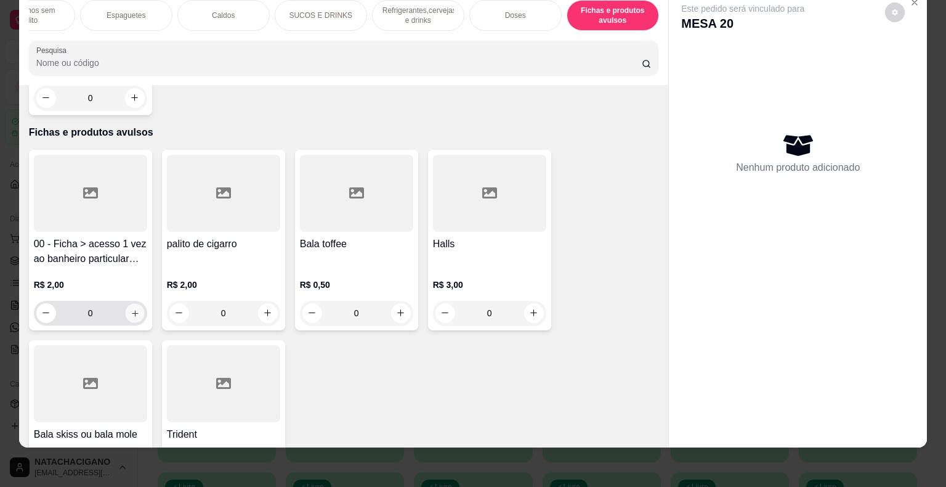
click at [130, 308] on icon "increase-product-quantity" at bounding box center [134, 312] width 9 height 9
type input "1"
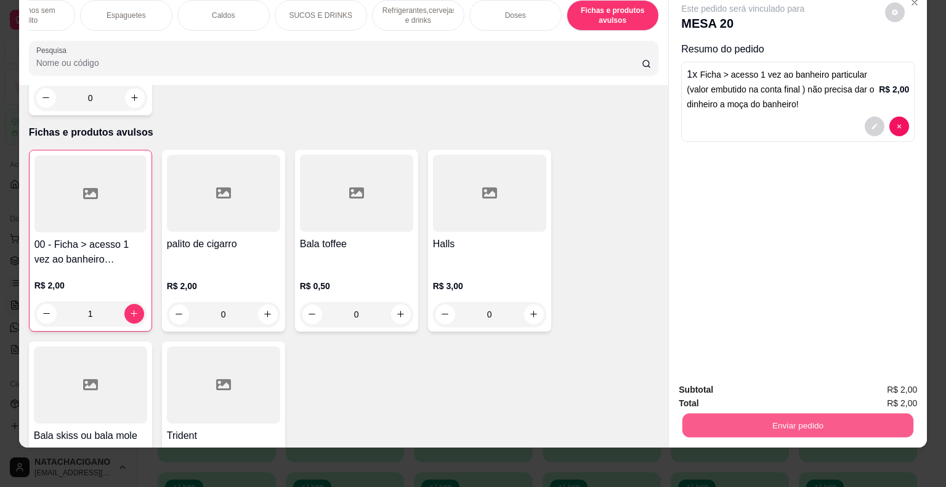
click at [698, 425] on button "Enviar pedido" at bounding box center [797, 425] width 231 height 24
click at [890, 392] on button "Enviar pedido" at bounding box center [888, 385] width 73 height 25
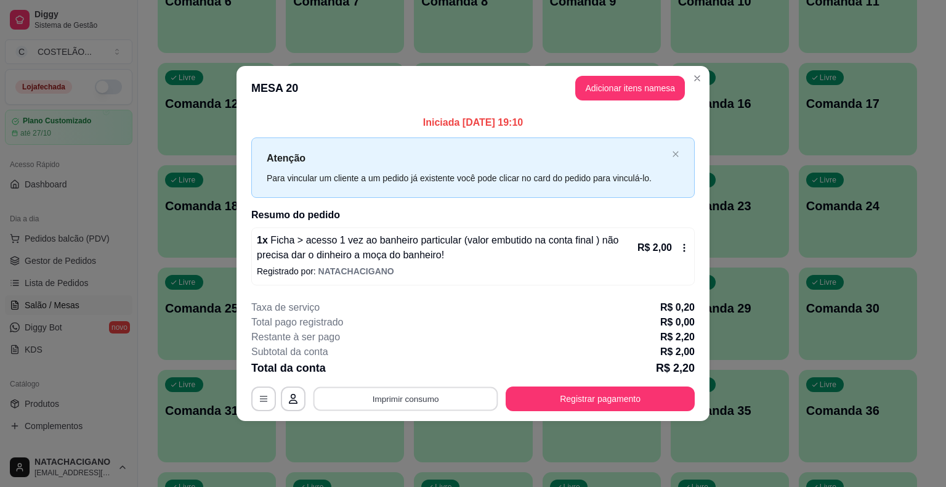
click at [439, 391] on button "Imprimir consumo" at bounding box center [406, 398] width 185 height 24
click at [410, 365] on button "cozinha" at bounding box center [409, 369] width 86 height 19
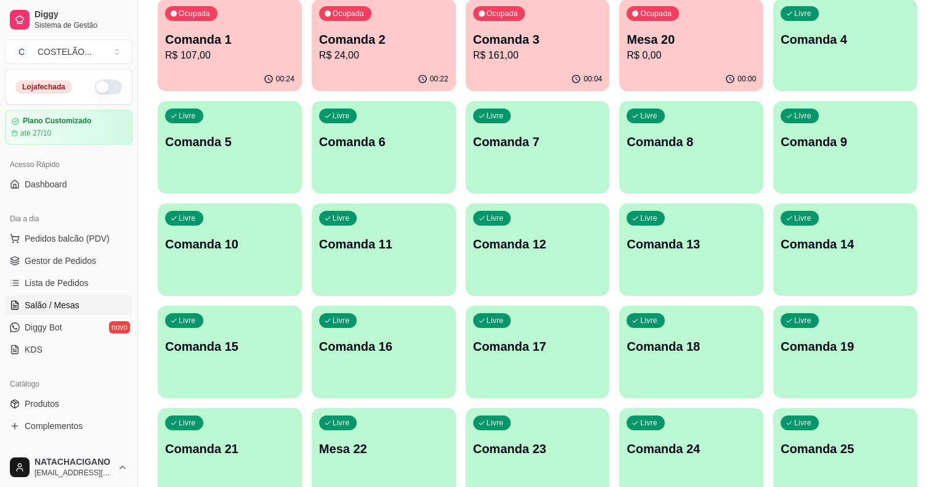
scroll to position [0, 0]
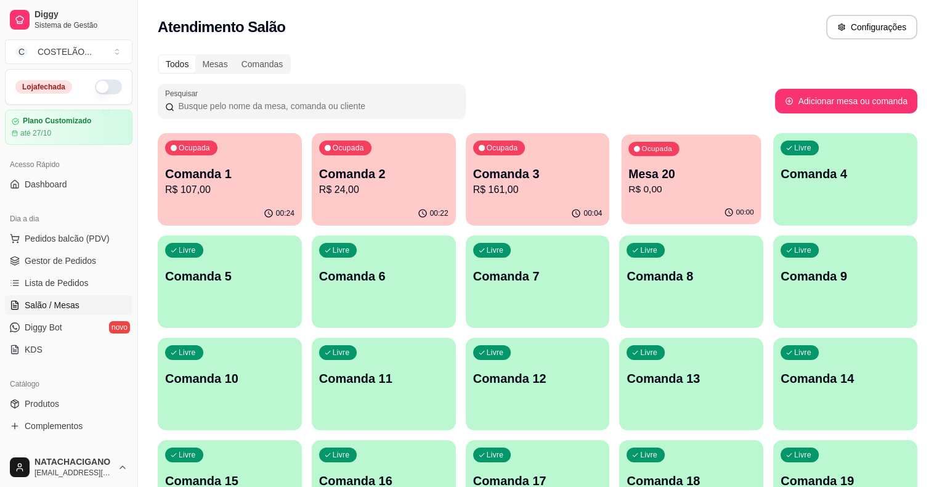
click at [629, 166] on p "Mesa 20" at bounding box center [692, 174] width 126 height 17
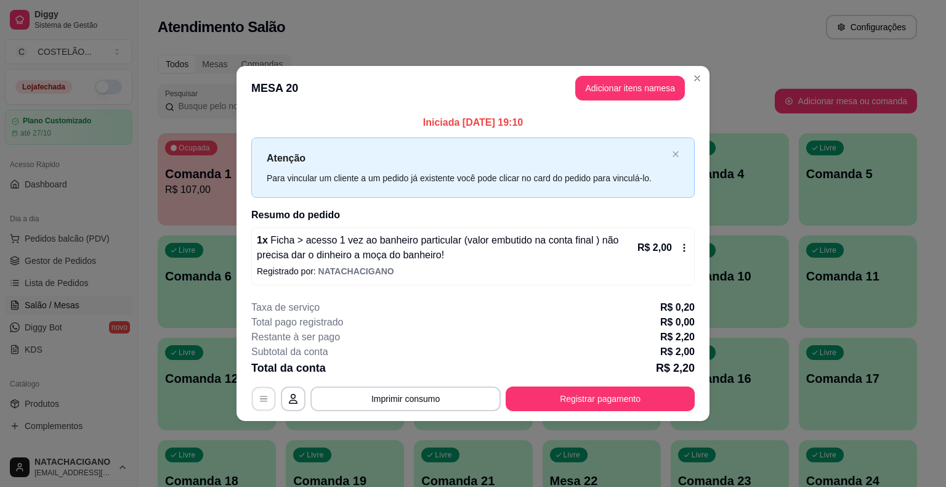
click at [258, 396] on button "button" at bounding box center [264, 398] width 24 height 24
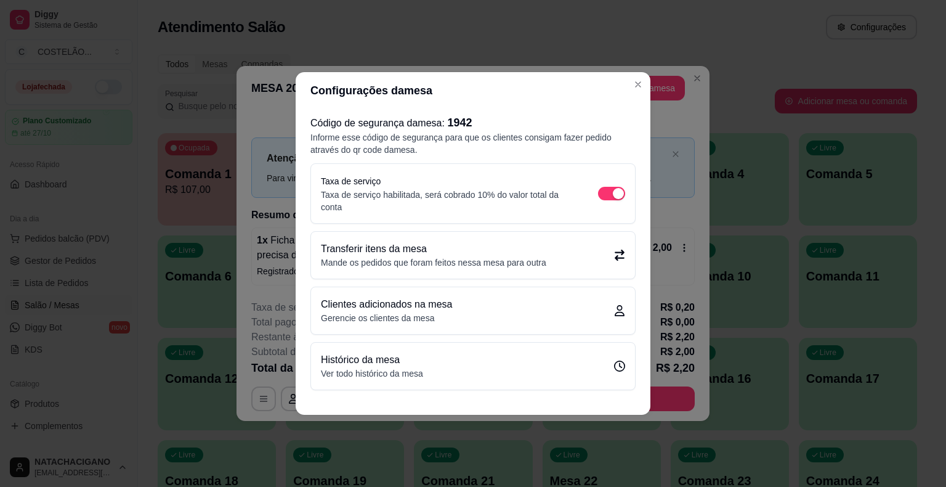
click at [426, 257] on p "Mande os pedidos que foram feitos nessa mesa para outra" at bounding box center [433, 262] width 225 height 12
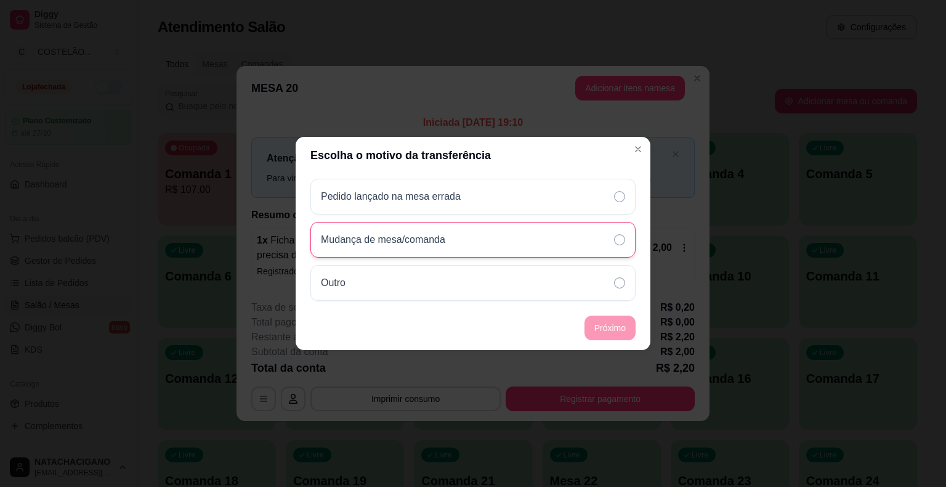
click at [493, 243] on div "Mudança de mesa/comanda" at bounding box center [472, 240] width 325 height 36
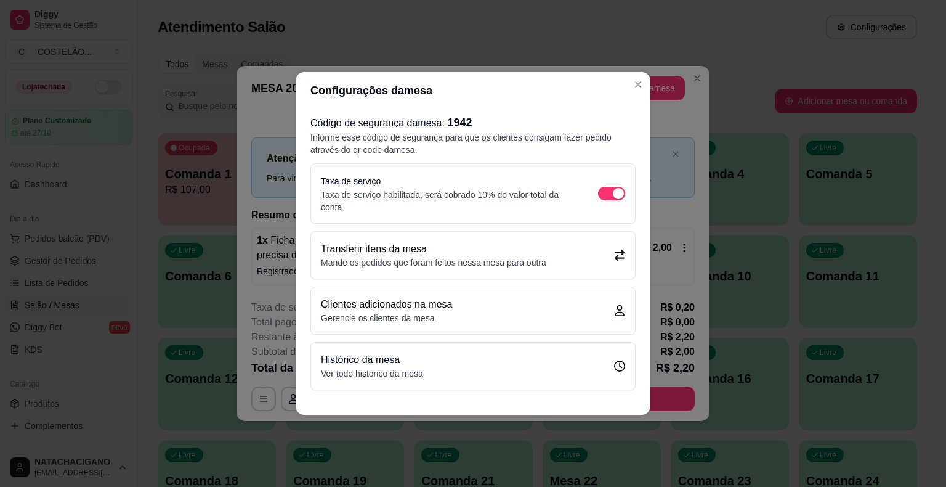
click at [618, 252] on icon at bounding box center [620, 254] width 10 height 11
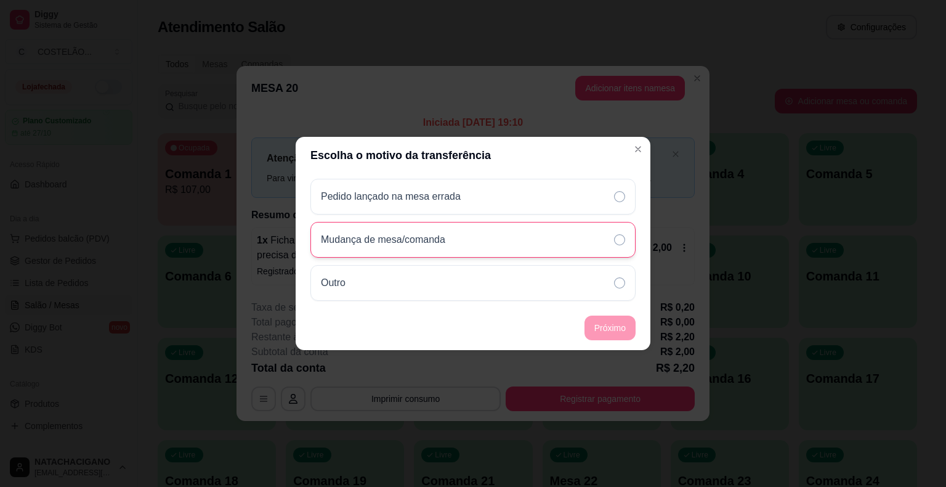
click at [617, 237] on icon at bounding box center [619, 239] width 11 height 11
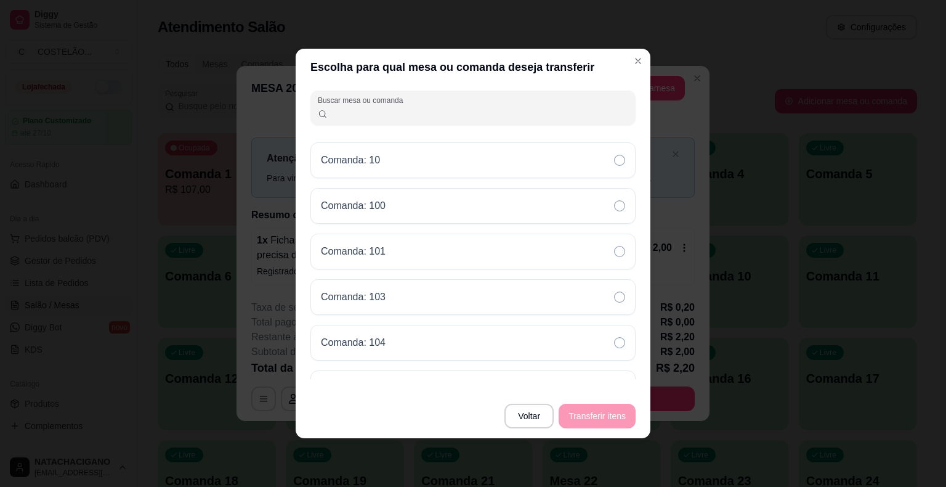
click at [596, 112] on input "Buscar mesa ou comanda" at bounding box center [478, 113] width 301 height 12
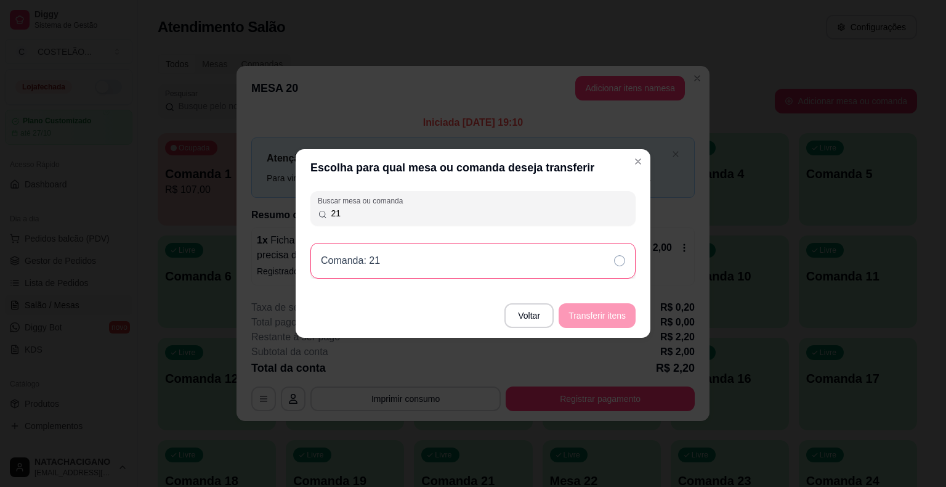
type input "21"
click at [626, 260] on div "Comanda: 21" at bounding box center [472, 261] width 325 height 36
click at [586, 317] on button "Transferir itens" at bounding box center [597, 316] width 75 height 24
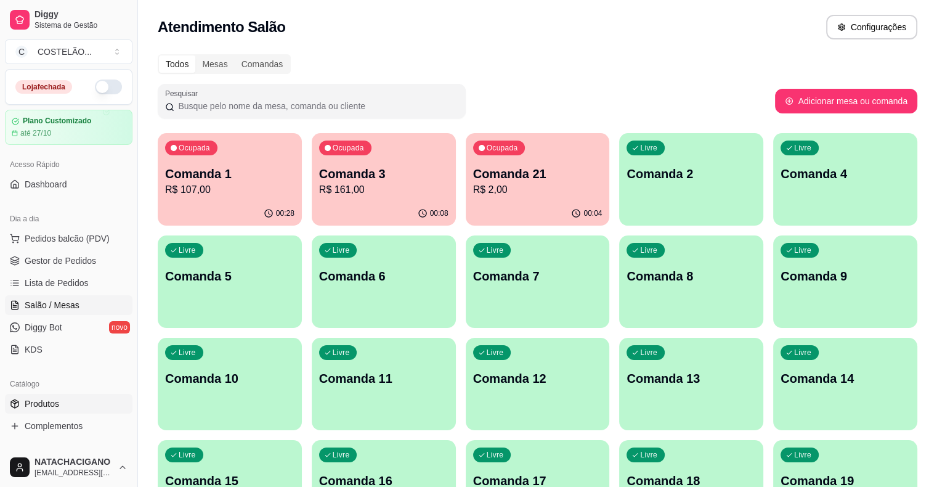
click at [50, 399] on span "Produtos" at bounding box center [42, 403] width 34 height 12
